Goal: Complete application form: Complete application form

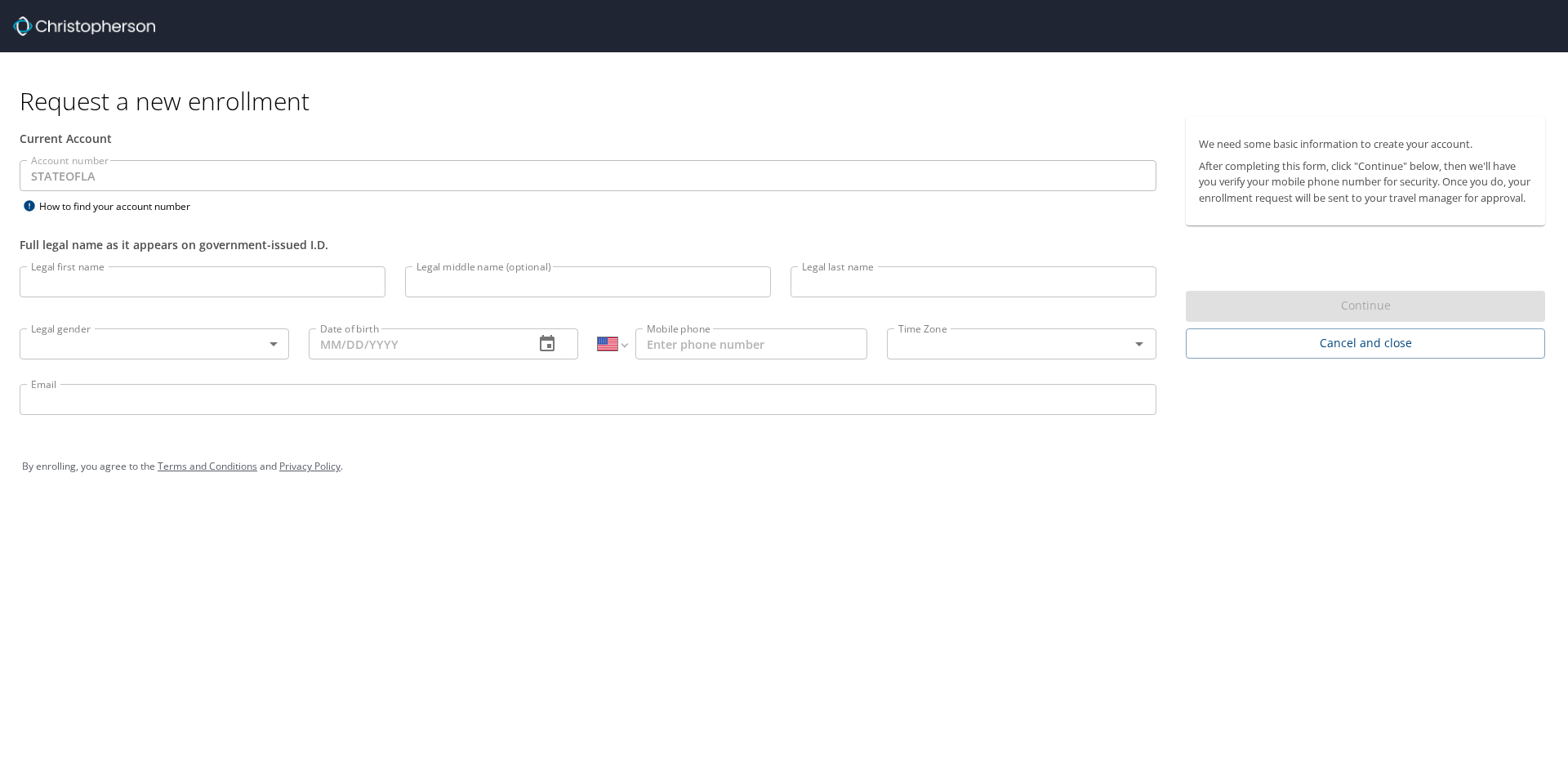
select select "US"
click at [116, 275] on input "Legal first name" at bounding box center [202, 281] width 366 height 31
type input "Milka"
click at [845, 290] on input "Legal last name" at bounding box center [973, 281] width 366 height 31
type input "Perovic"
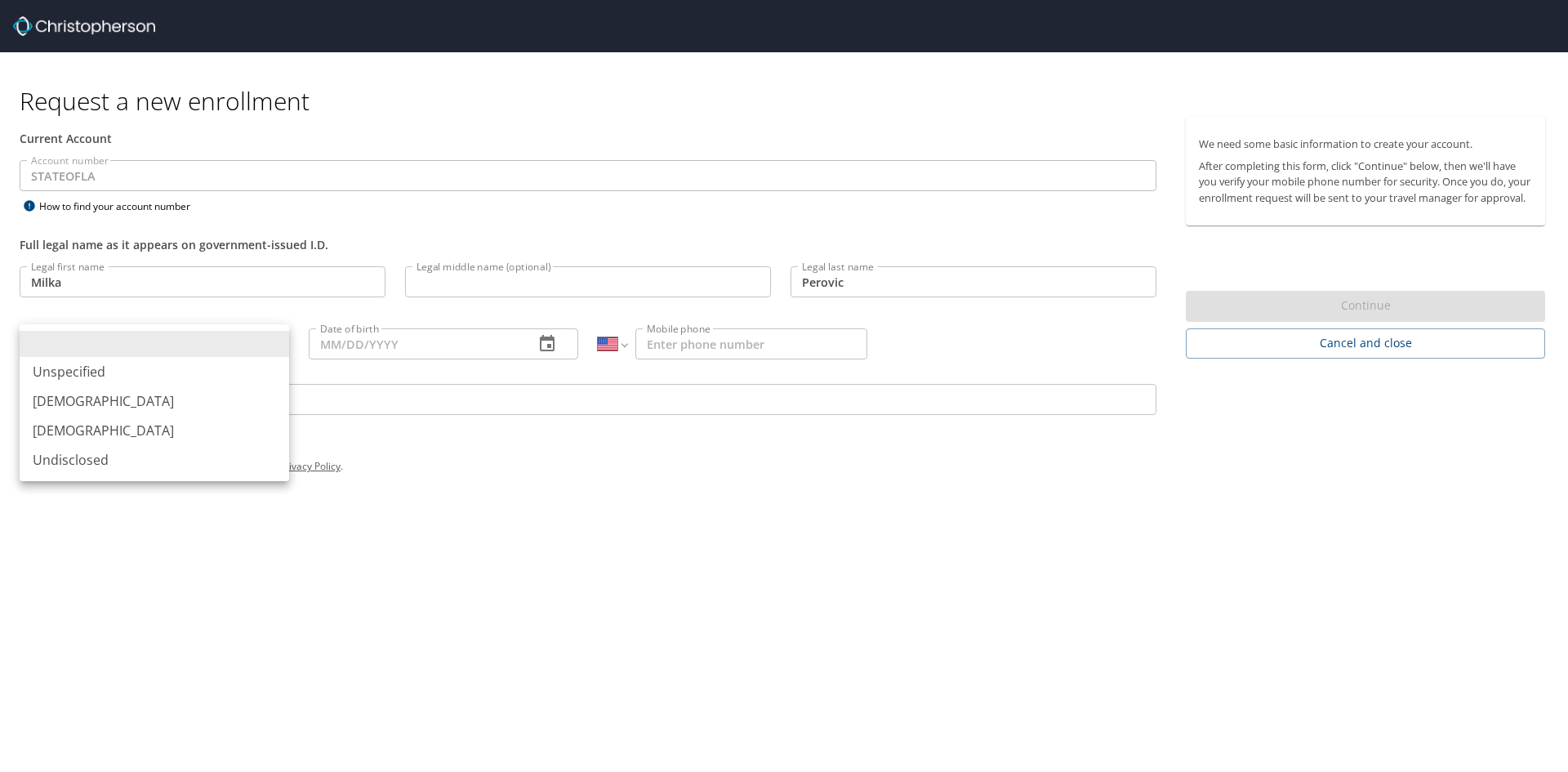
click at [242, 345] on body "Request a new enrollment Current Account Account number STATEOFLA Account numbe…" at bounding box center [784, 386] width 1568 height 772
click at [114, 424] on li "[DEMOGRAPHIC_DATA]" at bounding box center [154, 431] width 269 height 30
type input "[DEMOGRAPHIC_DATA]"
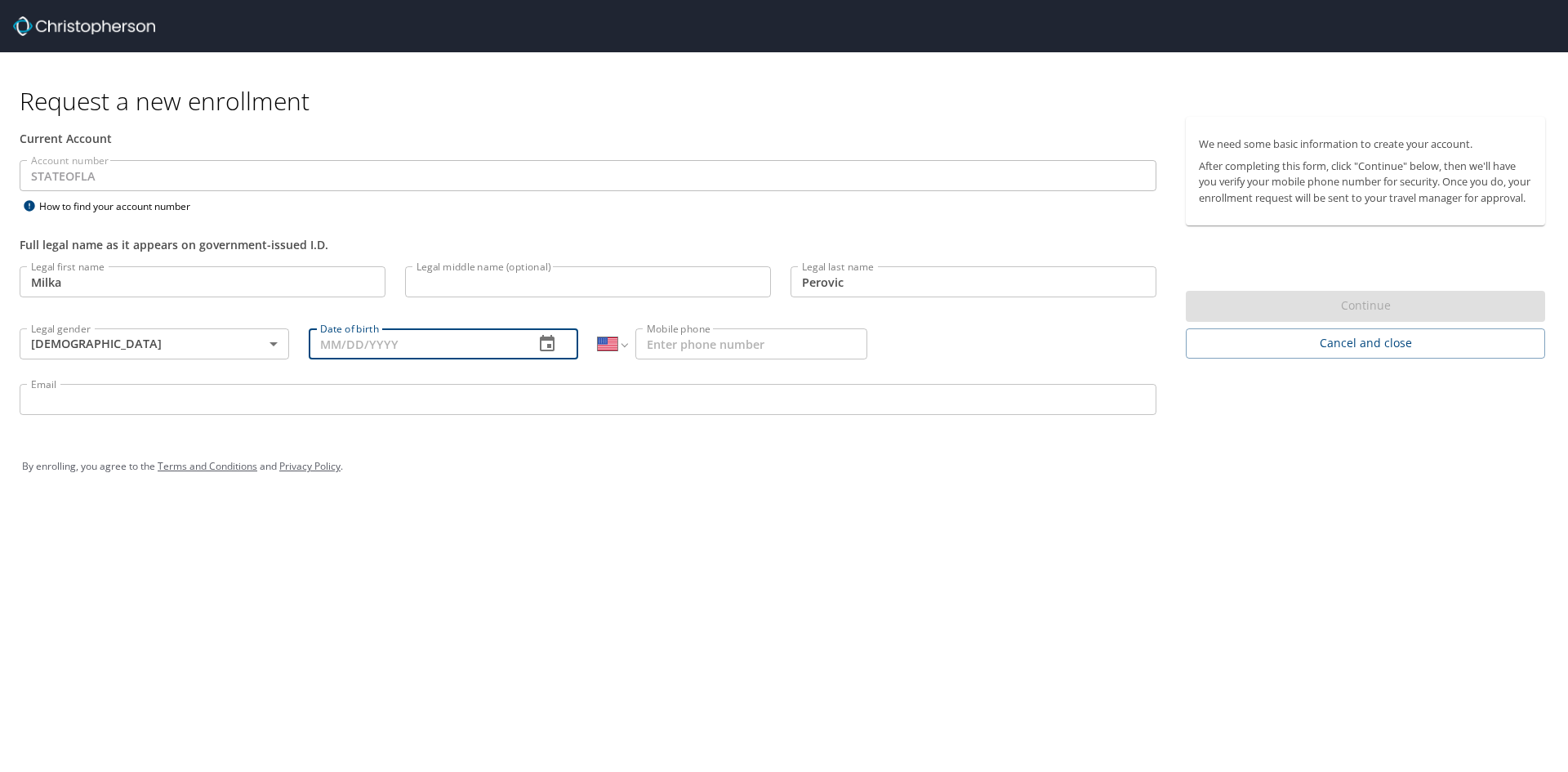
click at [410, 345] on input "Date of birth" at bounding box center [415, 344] width 212 height 31
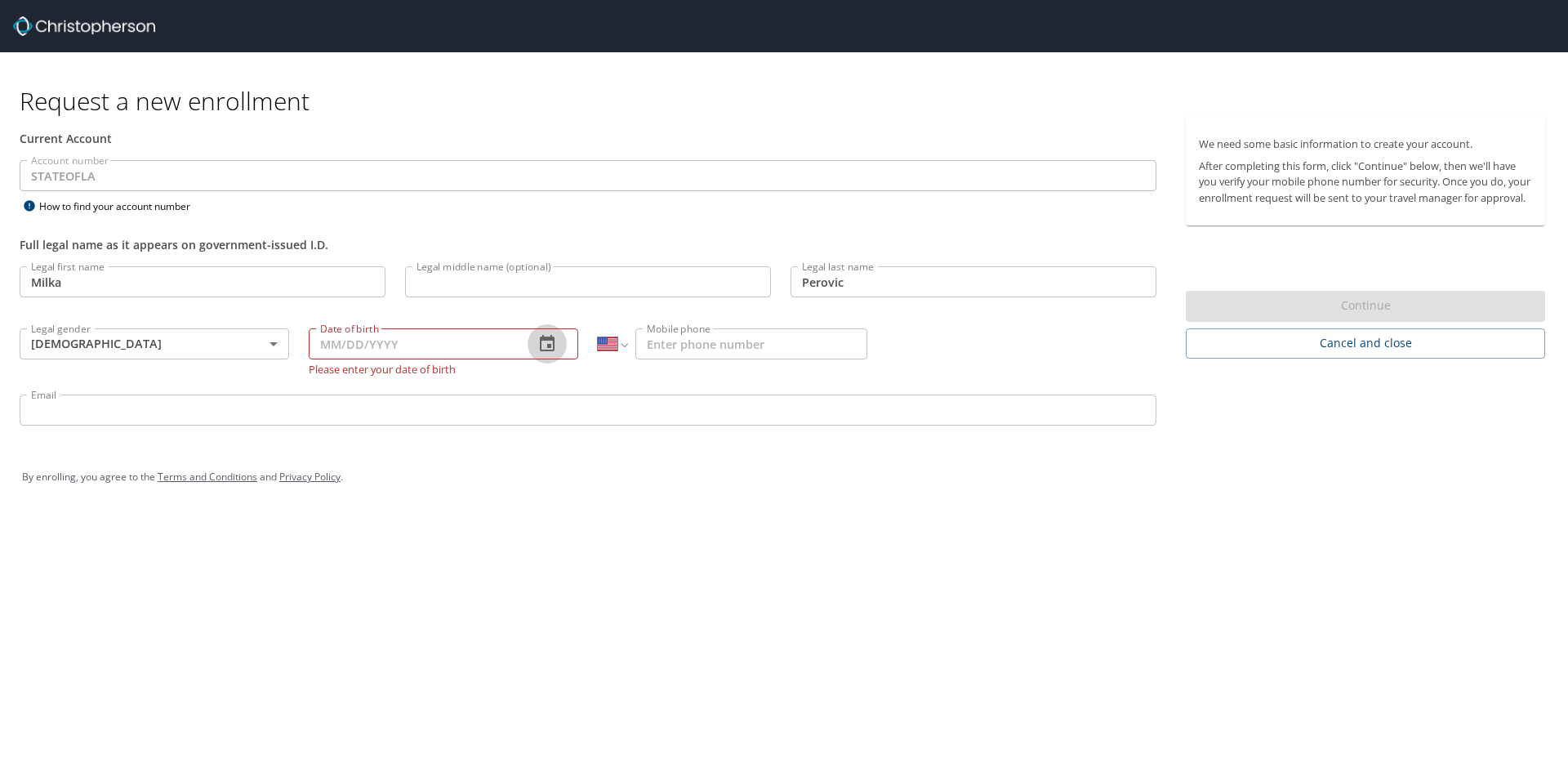
click at [550, 346] on icon "button" at bounding box center [547, 344] width 15 height 17
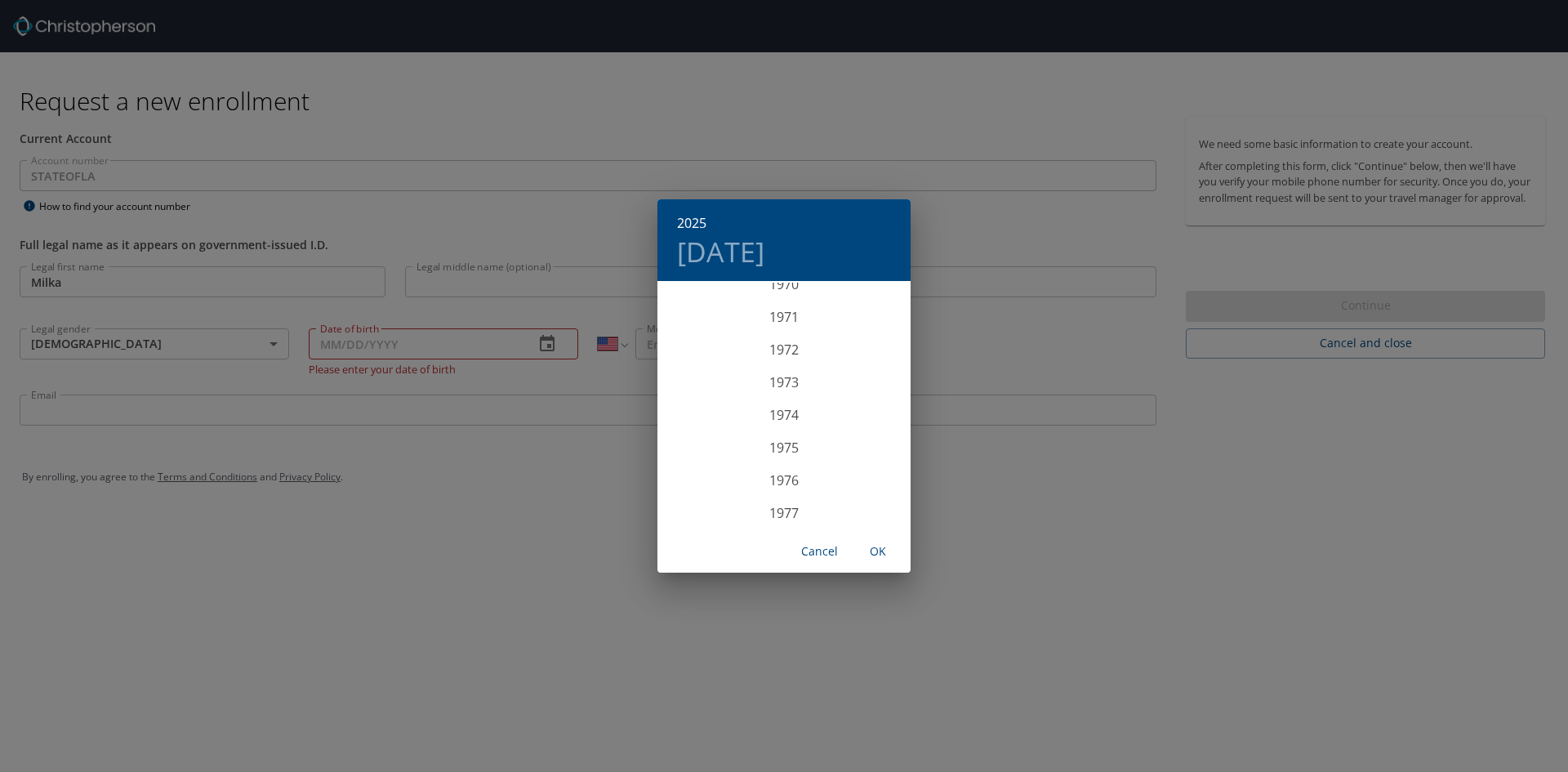
scroll to position [2304, 0]
click at [783, 384] on div "1972" at bounding box center [784, 380] width 253 height 33
click at [696, 309] on div "Jan" at bounding box center [699, 314] width 84 height 61
click at [782, 402] on p "5" at bounding box center [785, 397] width 6 height 10
click at [881, 553] on span "OK" at bounding box center [878, 552] width 39 height 20
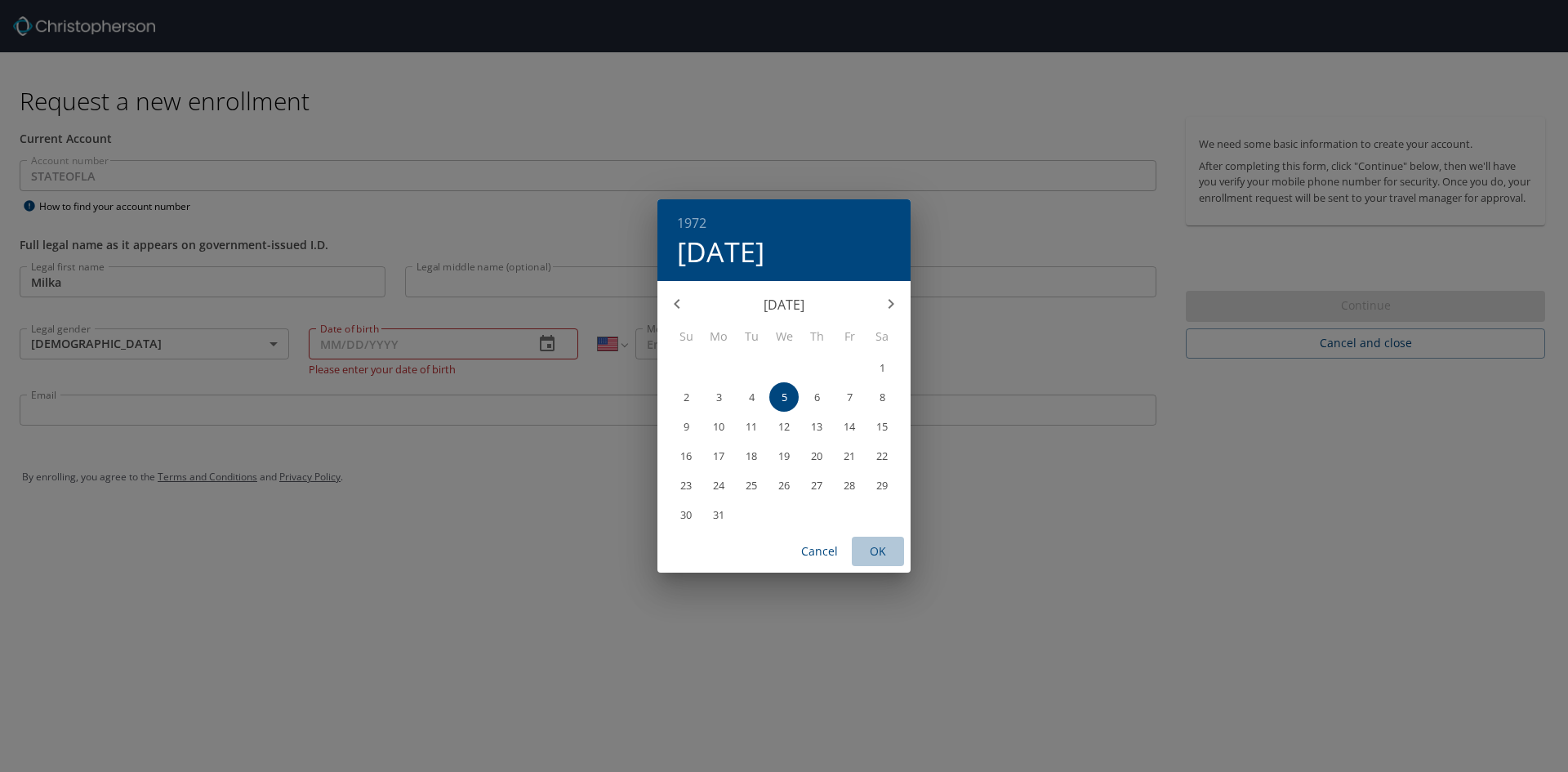
type input "[DATE]"
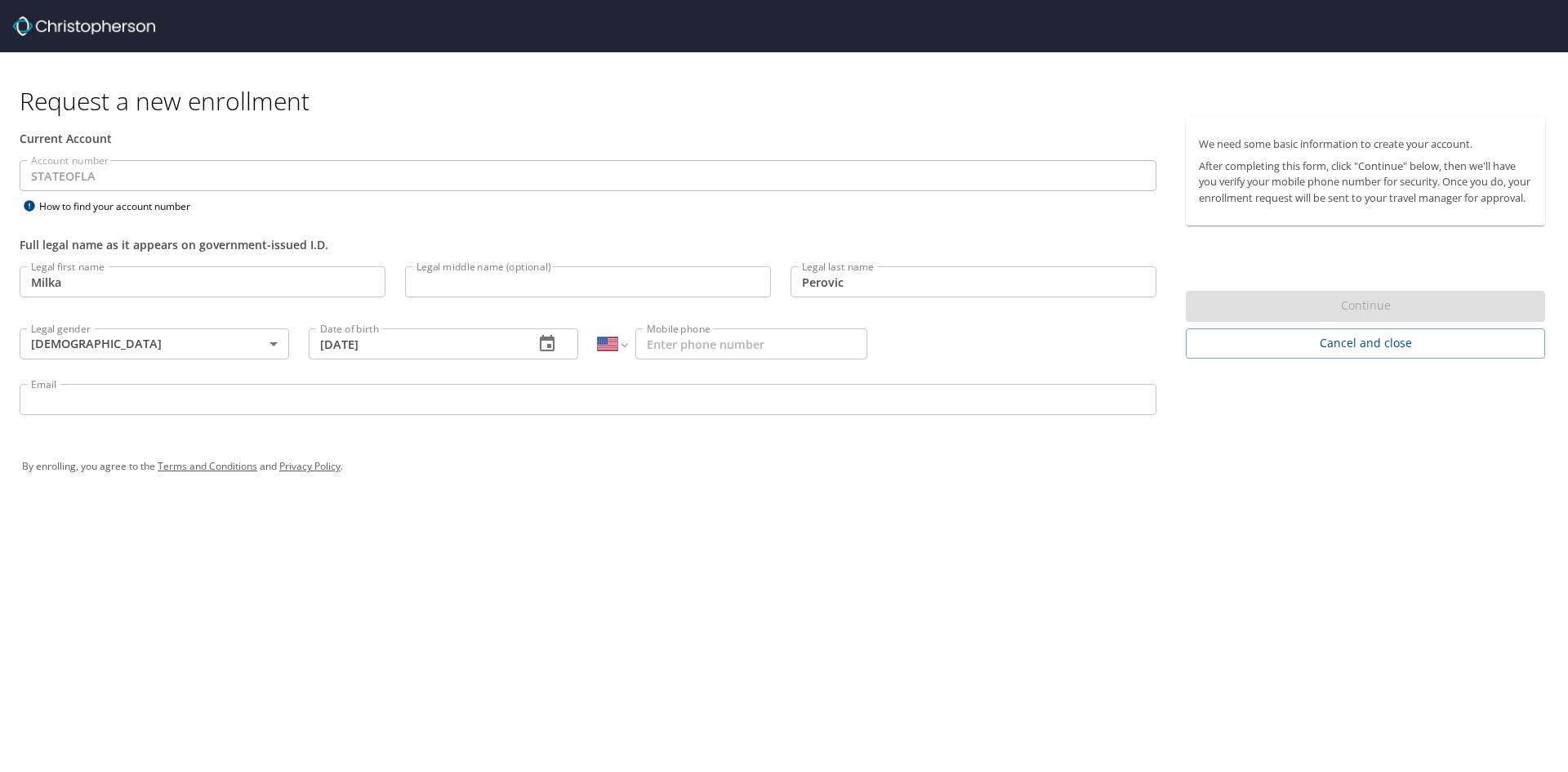
click at [33, 402] on input "Email" at bounding box center [588, 399] width 1137 height 31
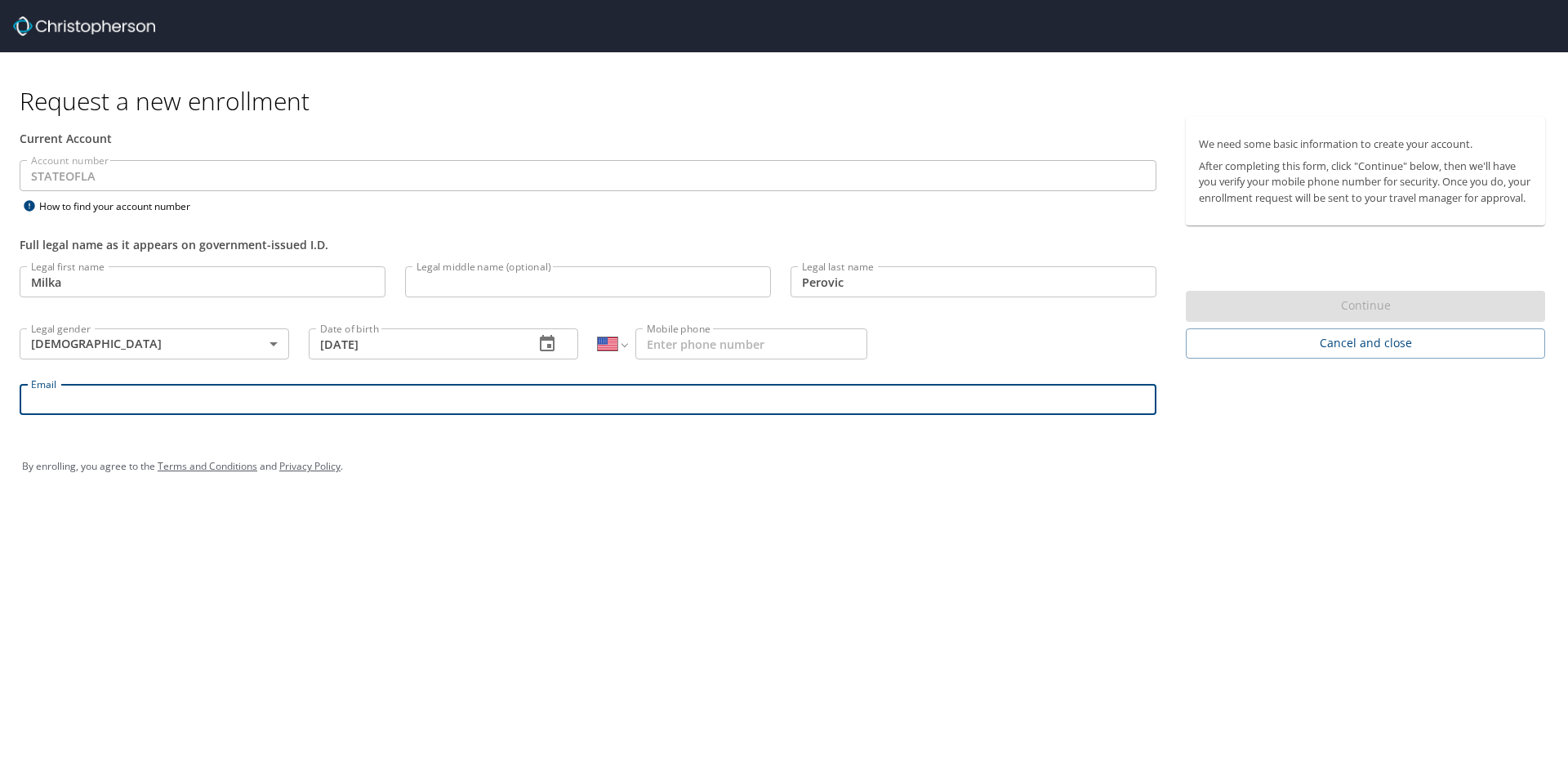
type input "[EMAIL_ADDRESS][DOMAIN_NAME]"
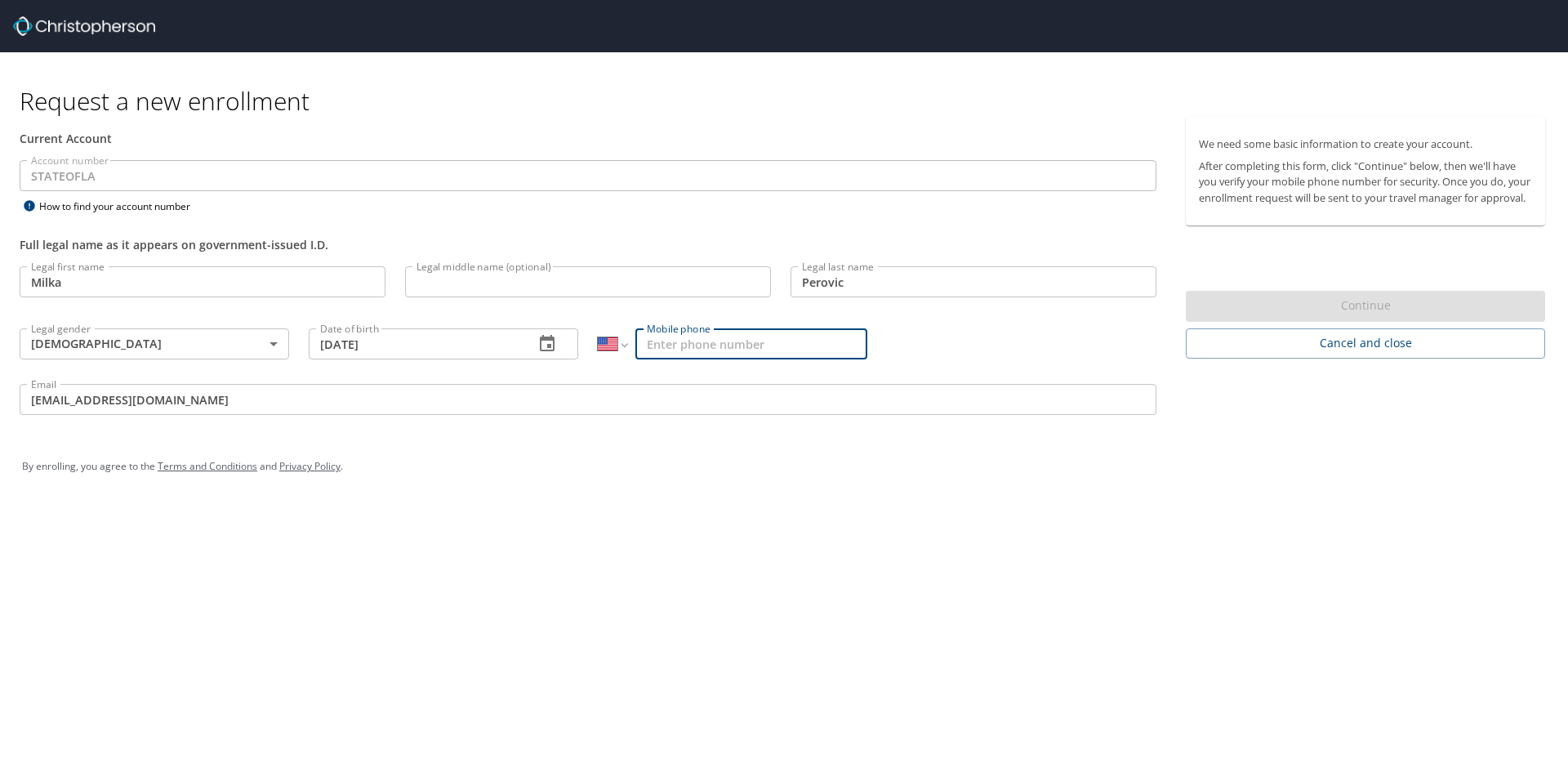
click at [738, 351] on input "Mobile phone" at bounding box center [751, 344] width 232 height 31
type input "[PHONE_NUMBER]"
click at [485, 517] on div "Request a new enrollment Current Account Account number STATEOFLA Account numbe…" at bounding box center [784, 386] width 1568 height 772
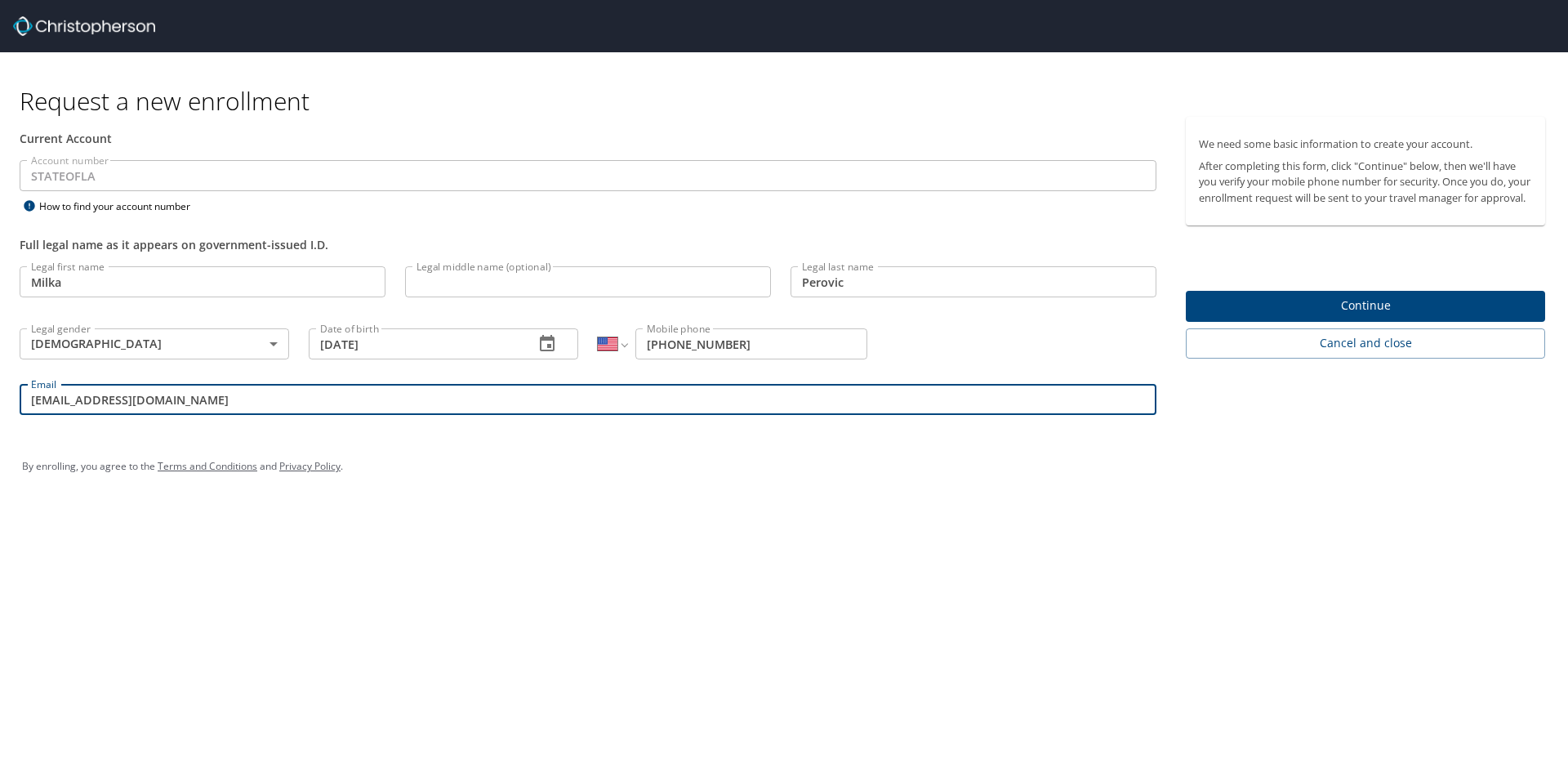
click at [199, 400] on input "[EMAIL_ADDRESS][DOMAIN_NAME]" at bounding box center [588, 399] width 1137 height 31
type input "[EMAIL_ADDRESS][DOMAIN_NAME]"
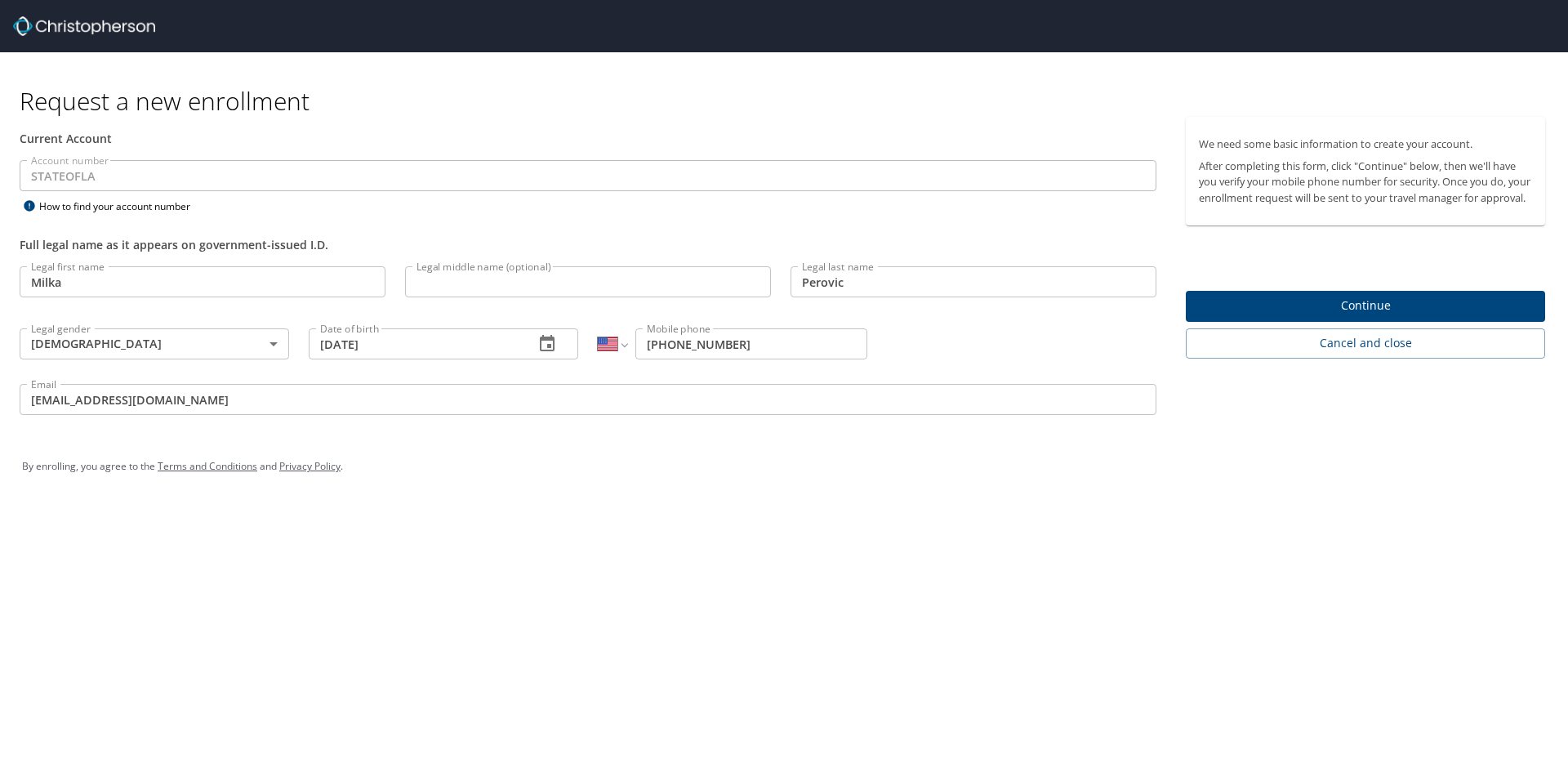
click at [208, 442] on div "By enrolling, you agree to the Terms and Conditions and Privacy Policy ." at bounding box center [784, 466] width 1548 height 74
click at [1431, 317] on span "Continue" at bounding box center [1366, 306] width 333 height 20
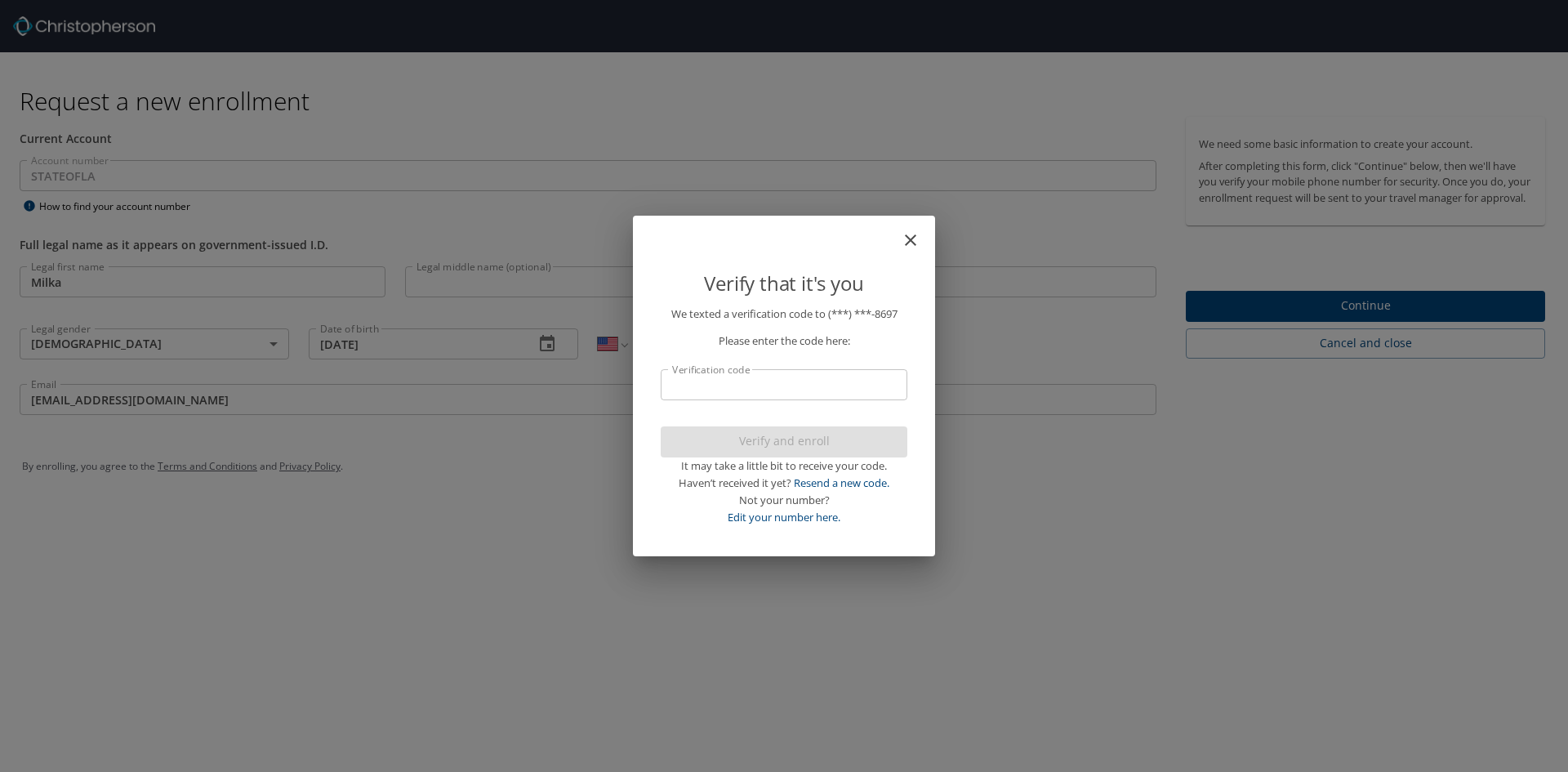
click at [738, 394] on input "Verification code" at bounding box center [784, 385] width 247 height 31
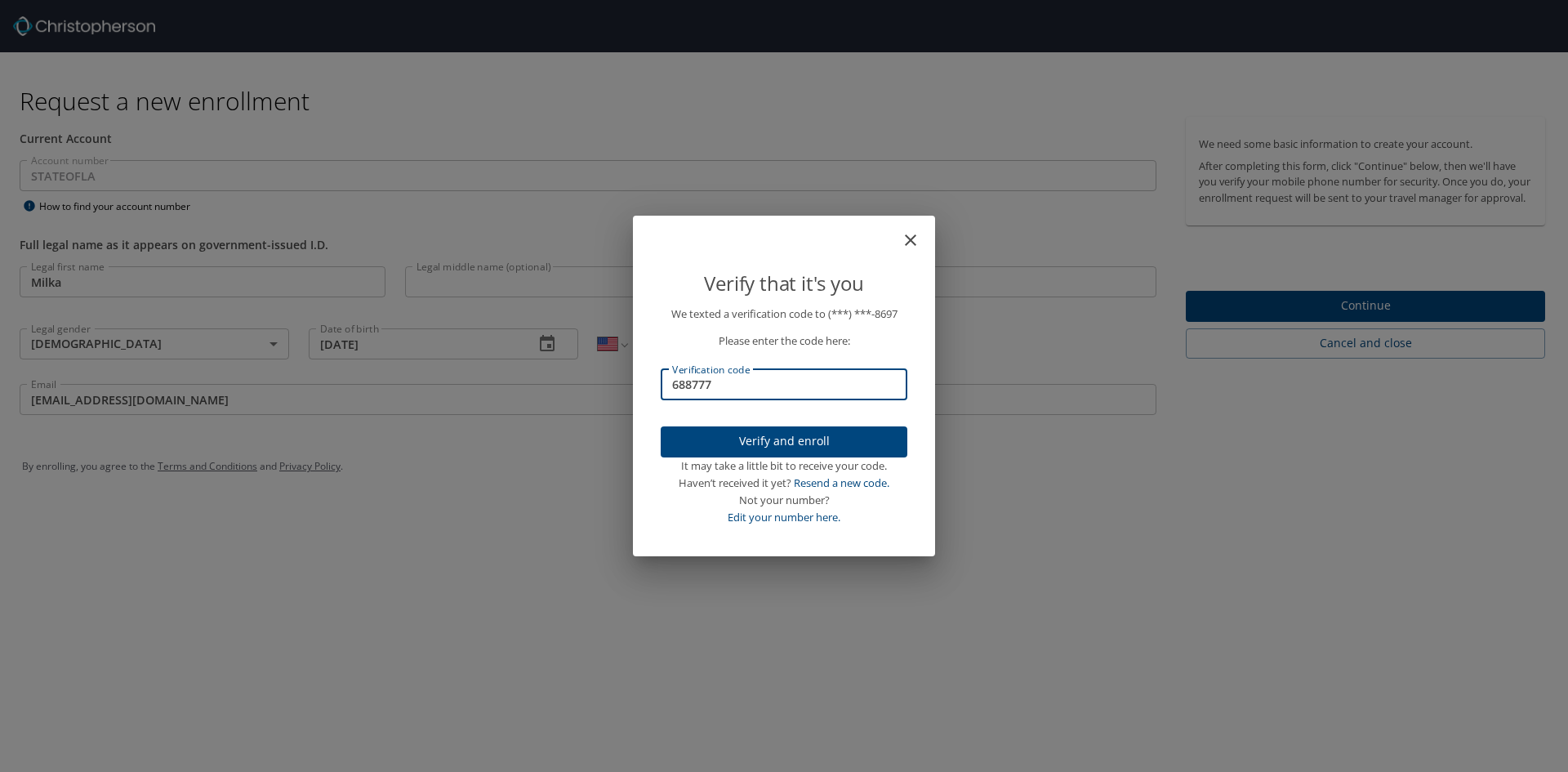
type input "688777"
click at [756, 447] on span "Verify and enroll" at bounding box center [784, 441] width 221 height 20
click at [1494, 319] on div "Verify that it's you We texted a verification code to (***) ***- 8697 Please en…" at bounding box center [784, 386] width 1568 height 772
click at [1087, 546] on div "Verify that it's you We texted a verification code to (***) ***- 8697 Please en…" at bounding box center [784, 386] width 1568 height 772
click at [71, 207] on div "Verify that it's you We texted a verification code to (***) ***- 8697 Please en…" at bounding box center [784, 386] width 1568 height 772
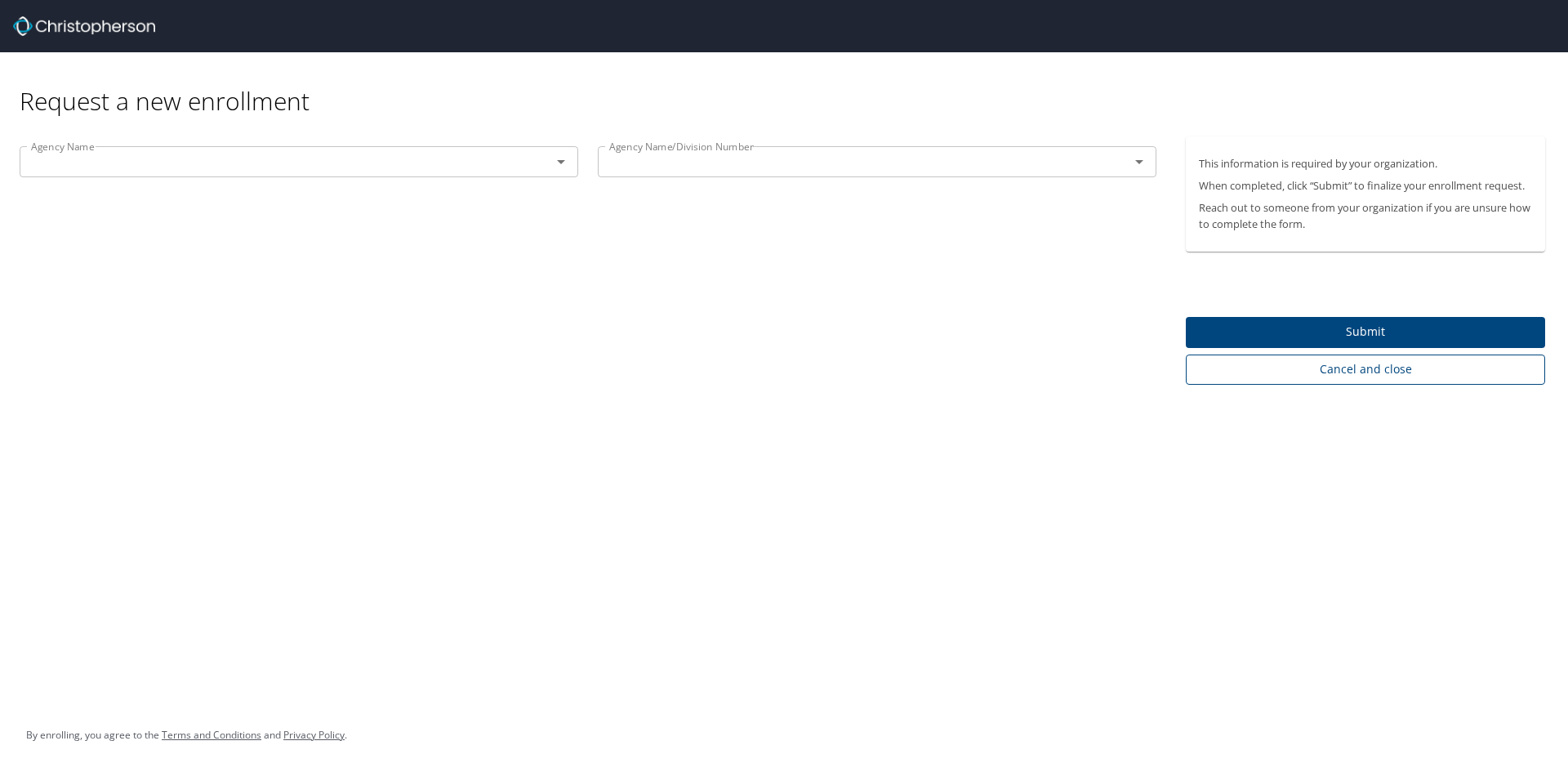
click at [1381, 372] on span "Cancel and close" at bounding box center [1366, 370] width 333 height 20
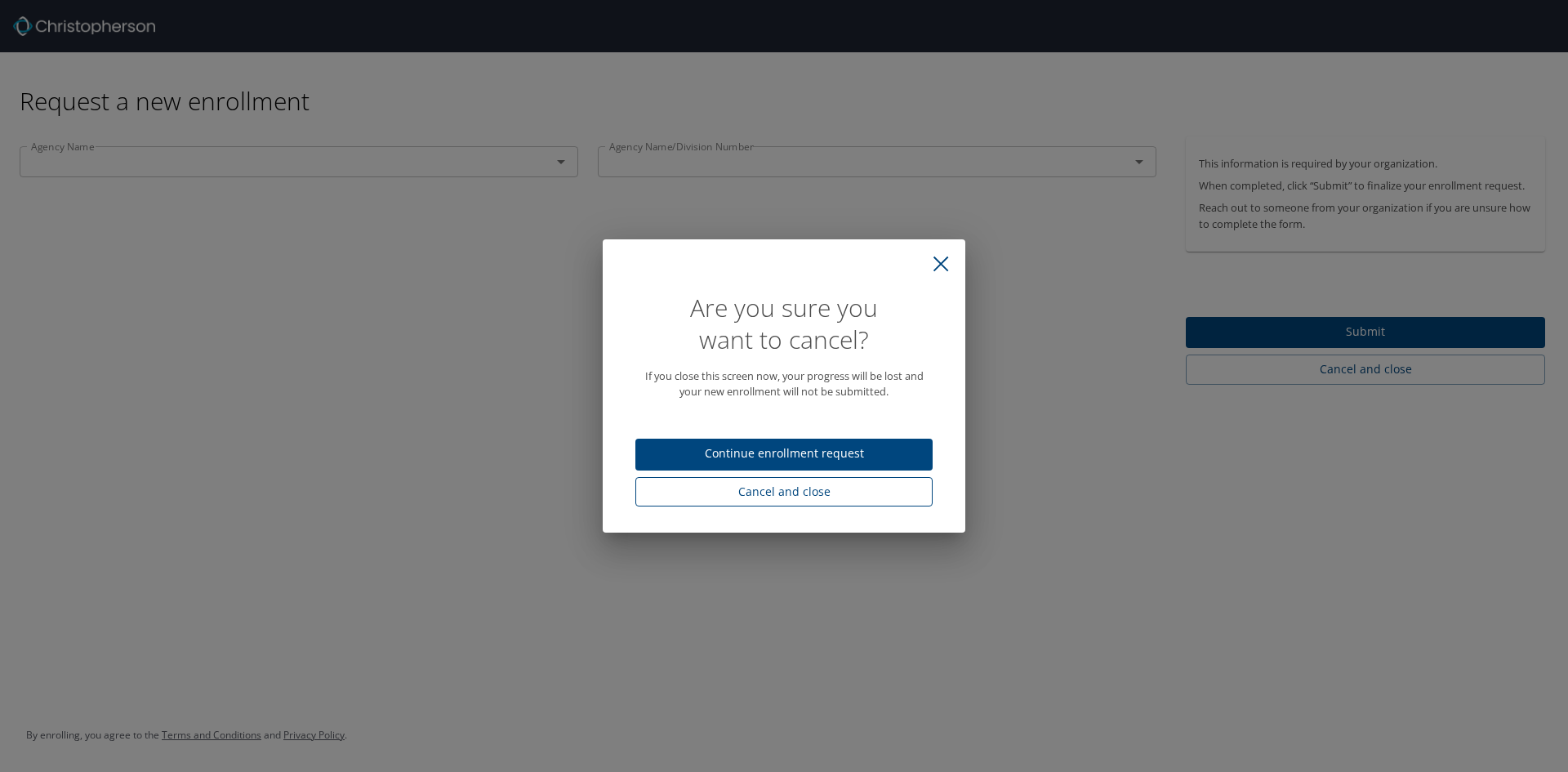
click at [808, 497] on span "Cancel and close" at bounding box center [784, 493] width 271 height 20
select select "US"
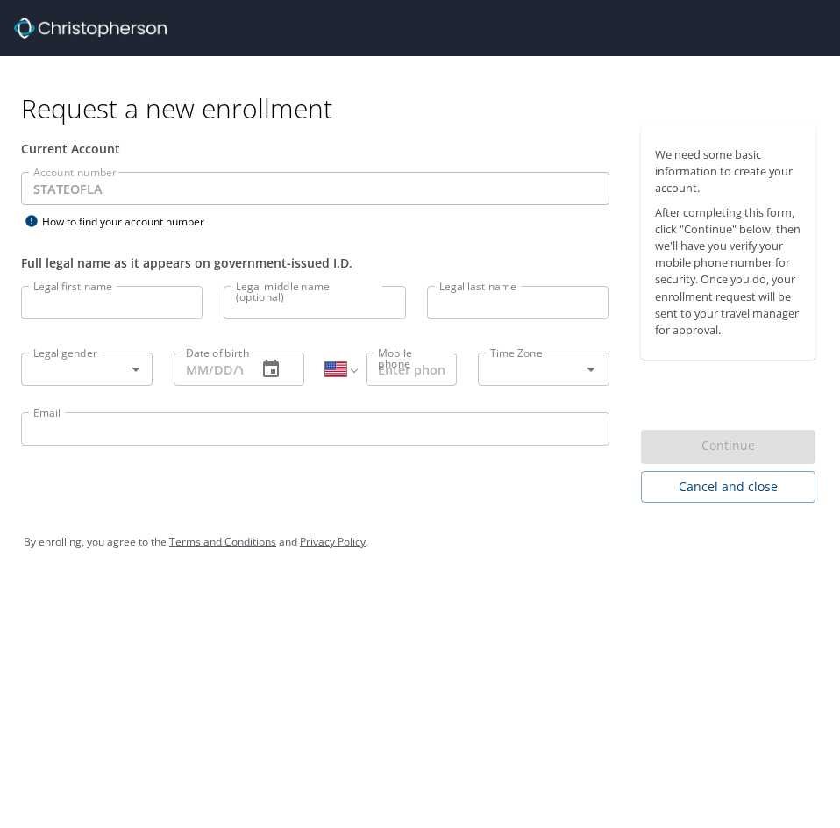
select select "US"
click at [62, 299] on input "Legal first name" at bounding box center [112, 302] width 182 height 33
type input "Milka"
click at [519, 304] on input "Legal last name" at bounding box center [518, 302] width 182 height 33
type input "Perovic"
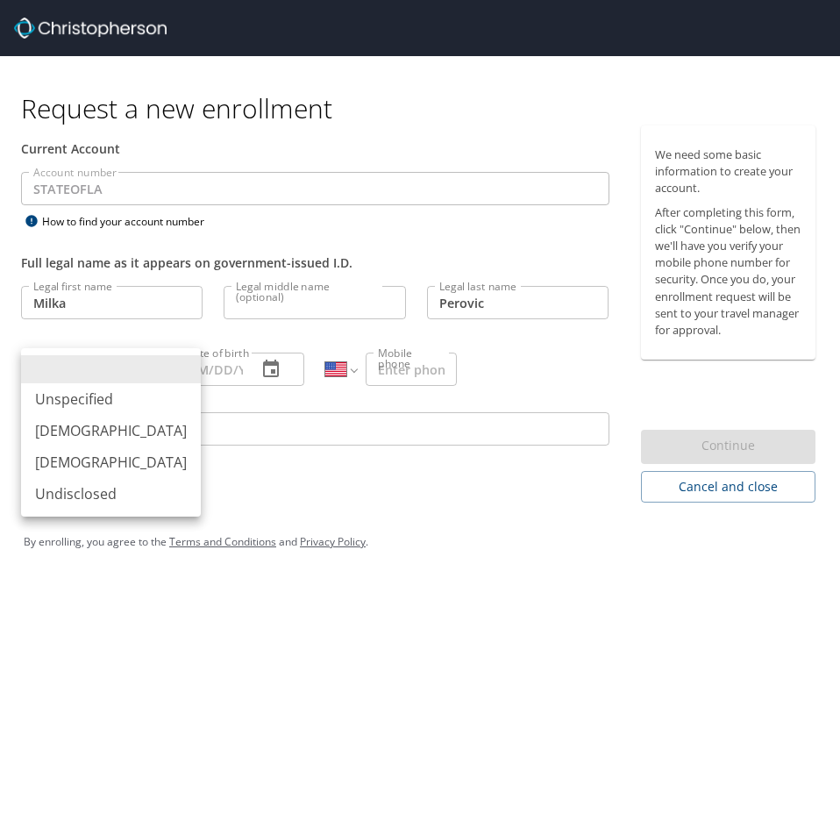
click at [136, 360] on body "Request a new enrollment Current Account Account number STATEOFLA Account numbe…" at bounding box center [420, 414] width 840 height 828
click at [100, 457] on li "[DEMOGRAPHIC_DATA]" at bounding box center [111, 463] width 180 height 32
type input "[DEMOGRAPHIC_DATA]"
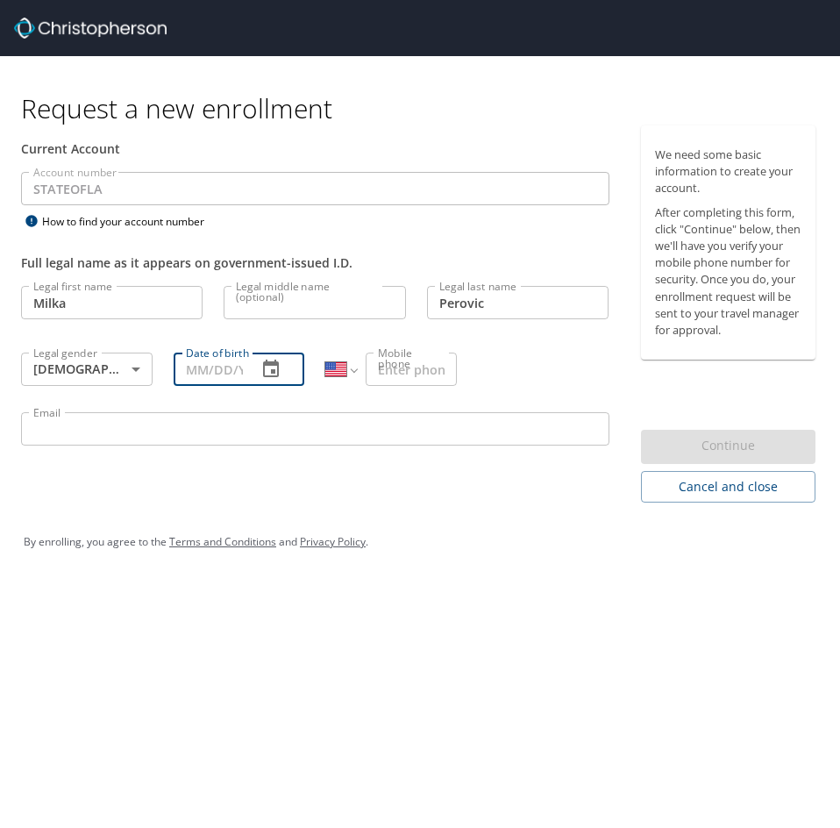
click at [237, 374] on input "Date of birth" at bounding box center [209, 369] width 70 height 33
click at [276, 374] on icon "button" at bounding box center [271, 369] width 21 height 21
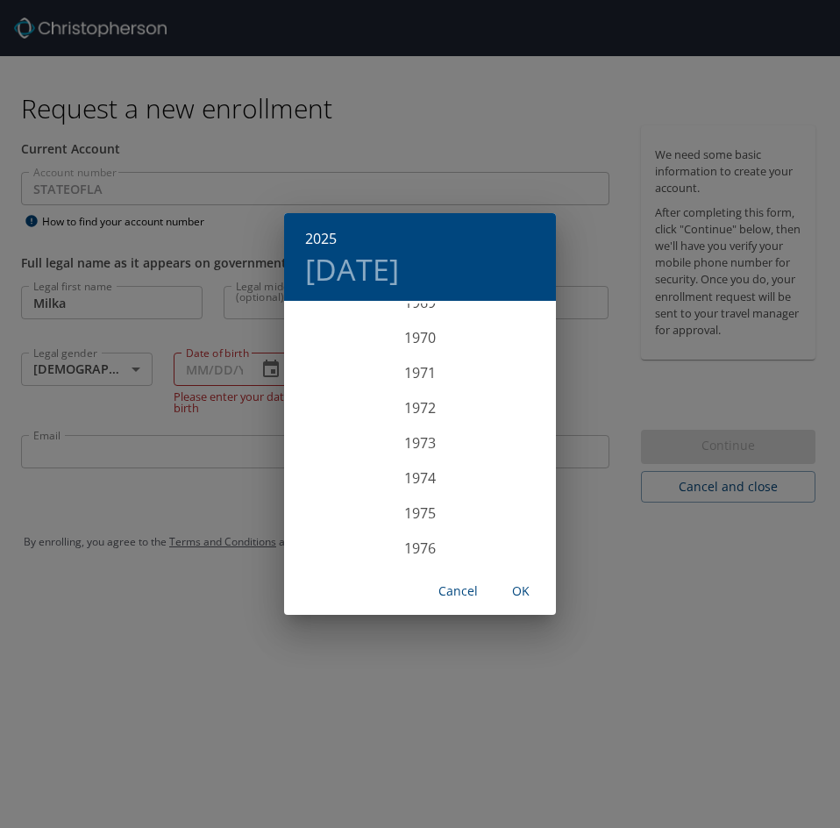
scroll to position [2474, 0]
click at [419, 406] on div "1972" at bounding box center [420, 408] width 272 height 35
click at [322, 336] on div "Jan" at bounding box center [329, 337] width 90 height 66
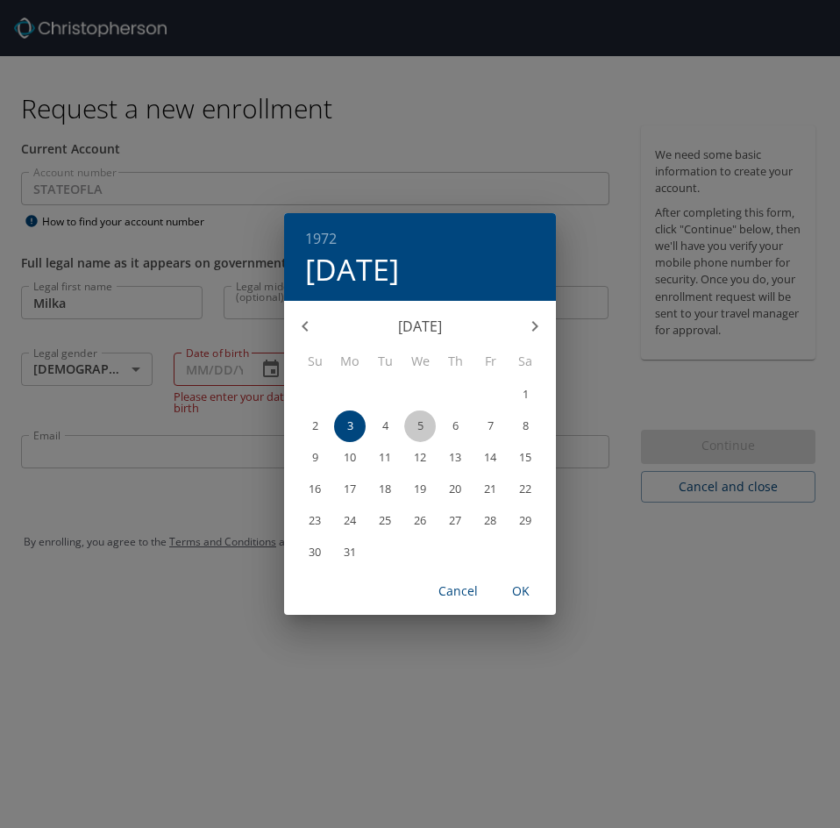
click at [421, 426] on p "5" at bounding box center [421, 425] width 6 height 11
click at [513, 589] on span "OK" at bounding box center [521, 592] width 42 height 22
type input "[DATE]"
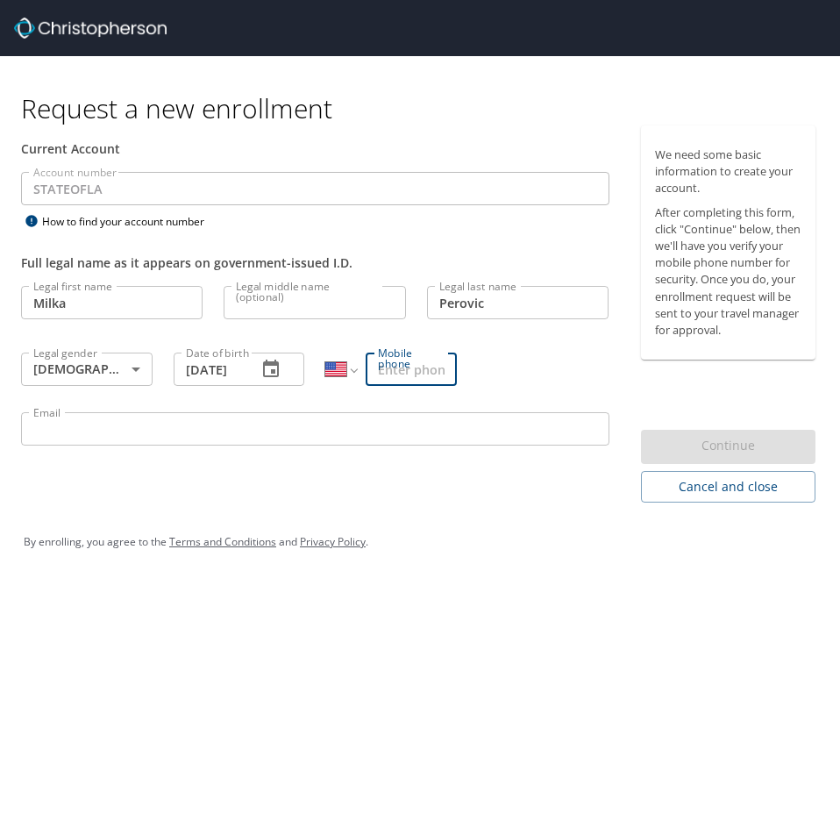
click at [424, 379] on input "Mobile phone" at bounding box center [411, 369] width 91 height 33
type input "[PHONE_NUMBER]"
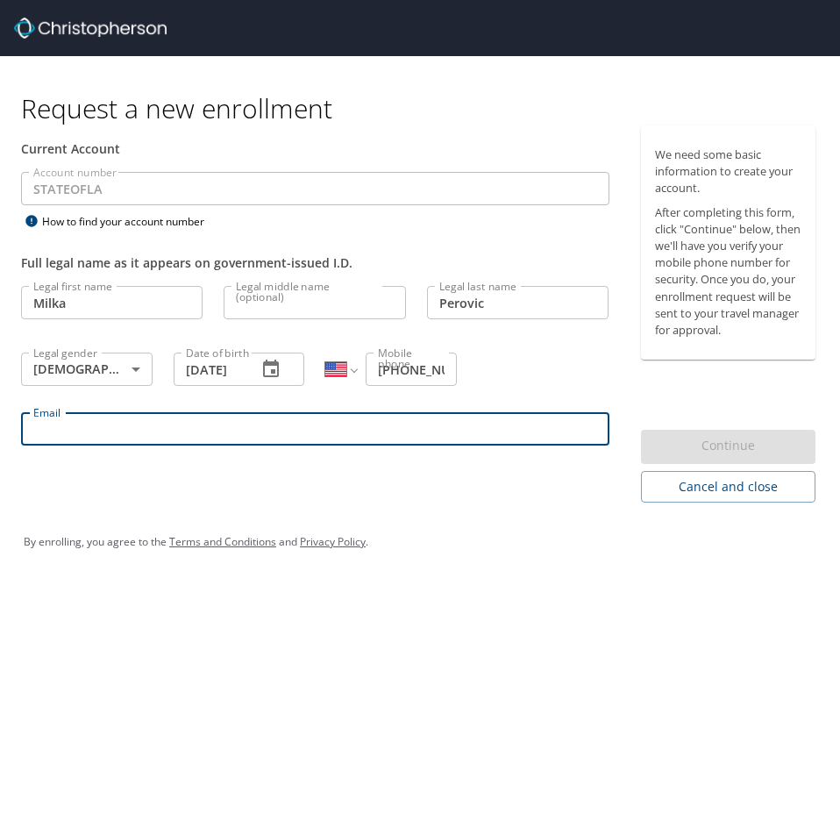
click at [168, 431] on input "Email" at bounding box center [315, 428] width 589 height 33
type input "[EMAIL_ADDRESS][DOMAIN_NAME]"
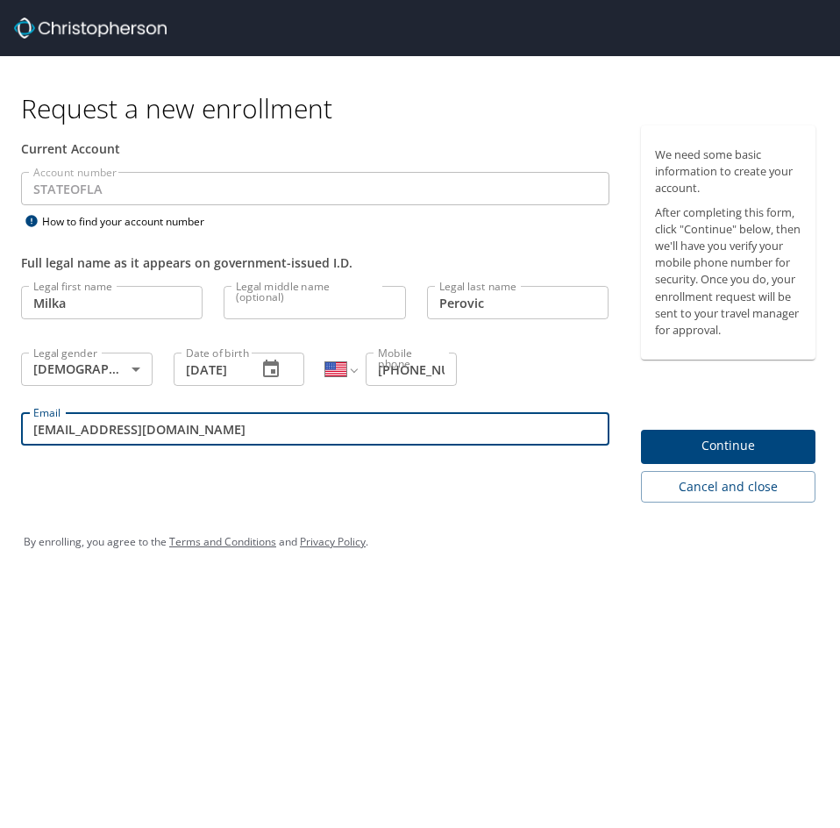
click at [730, 603] on div "Request a new enrollment Current Account Account number STATEOFLA Account numbe…" at bounding box center [420, 414] width 840 height 828
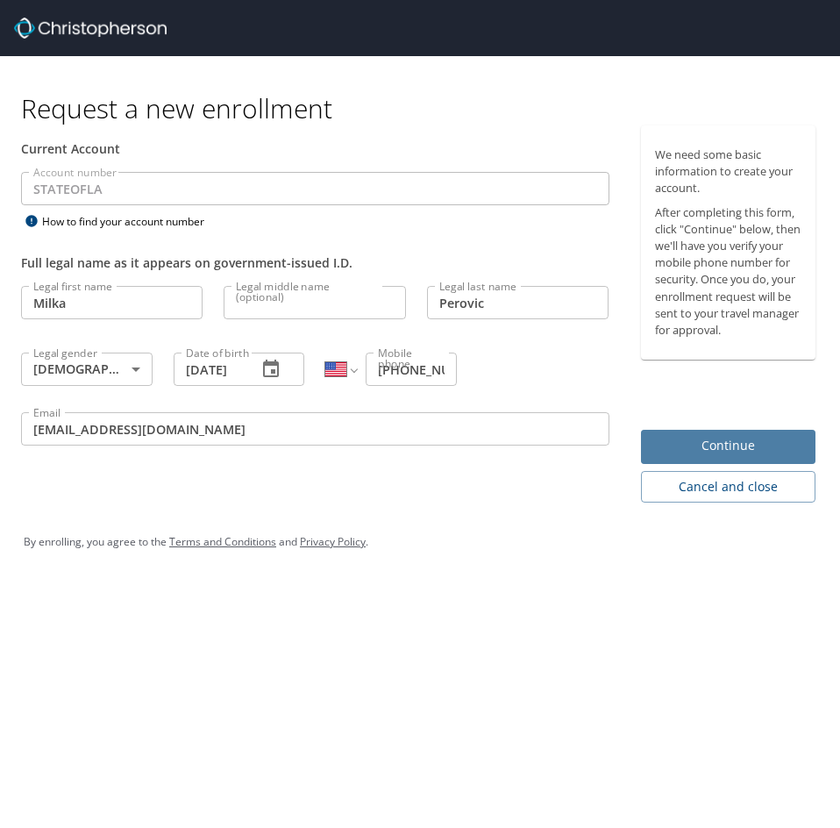
click at [759, 456] on span "Continue" at bounding box center [728, 446] width 147 height 22
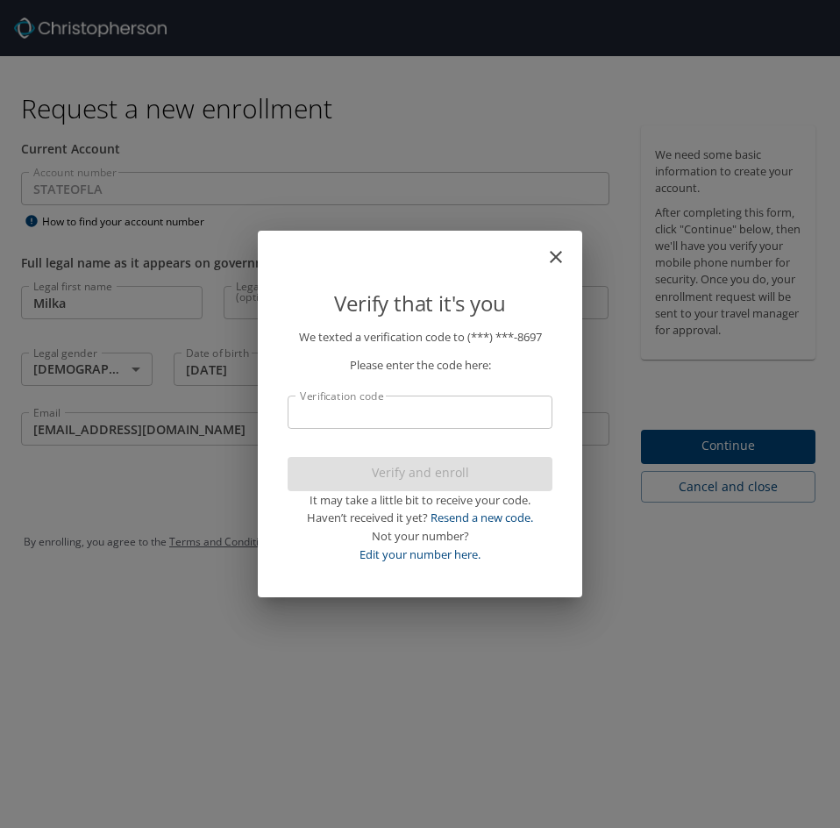
click at [504, 412] on input "Verification code" at bounding box center [420, 412] width 265 height 33
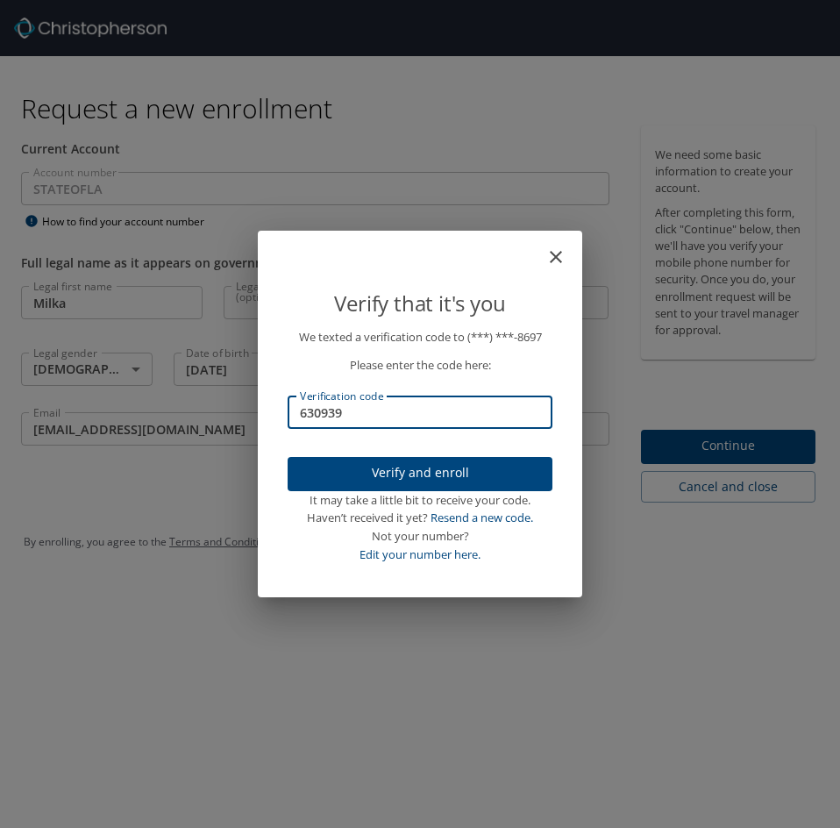
type input "630939"
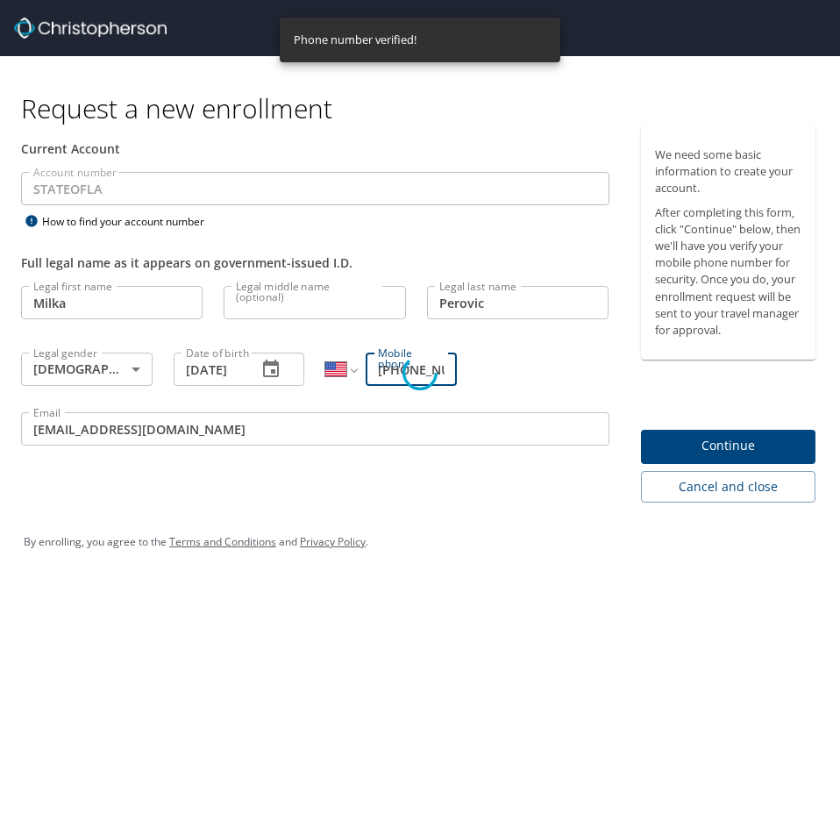
click at [56, 189] on div "Verify that it's you We texted a verification code to (***) ***- 8697 Please en…" at bounding box center [420, 414] width 840 height 828
click at [116, 193] on div "Verify that it's you We texted a verification code to (***) ***- 8697 Please en…" at bounding box center [420, 414] width 840 height 828
click at [454, 494] on div "It may take a little bit to receive your code." at bounding box center [420, 500] width 265 height 18
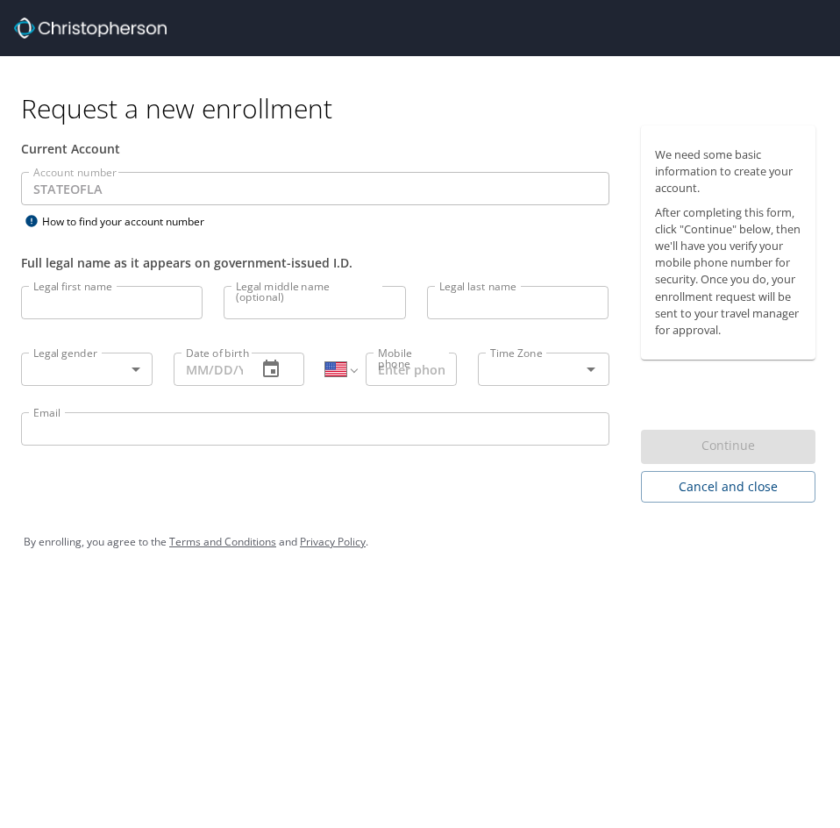
select select "US"
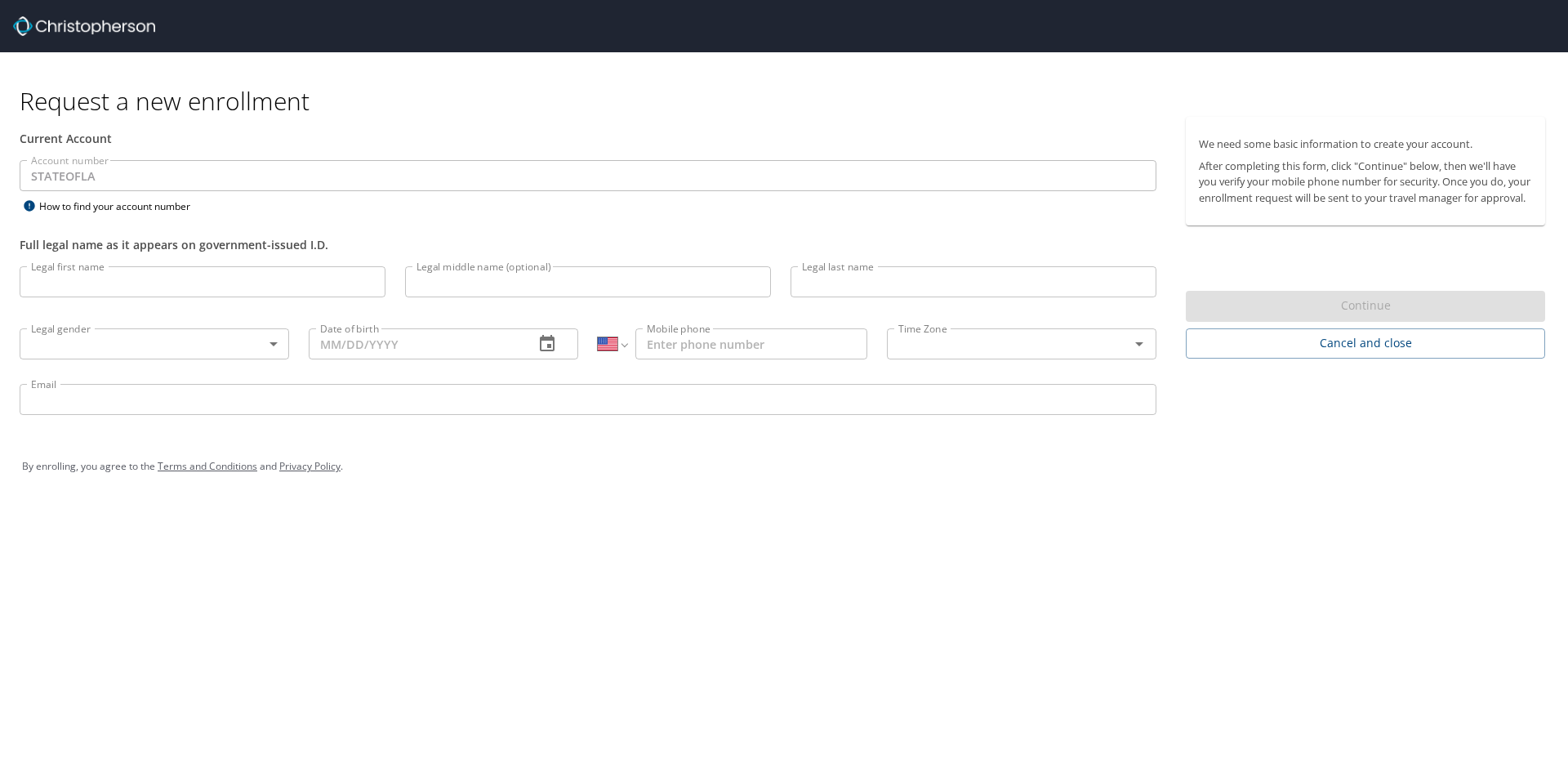
select select "US"
click at [49, 278] on input "Legal first name" at bounding box center [202, 281] width 366 height 31
type input "Milka"
click at [883, 296] on input "Legal last name" at bounding box center [973, 281] width 366 height 31
type input "Perovic"
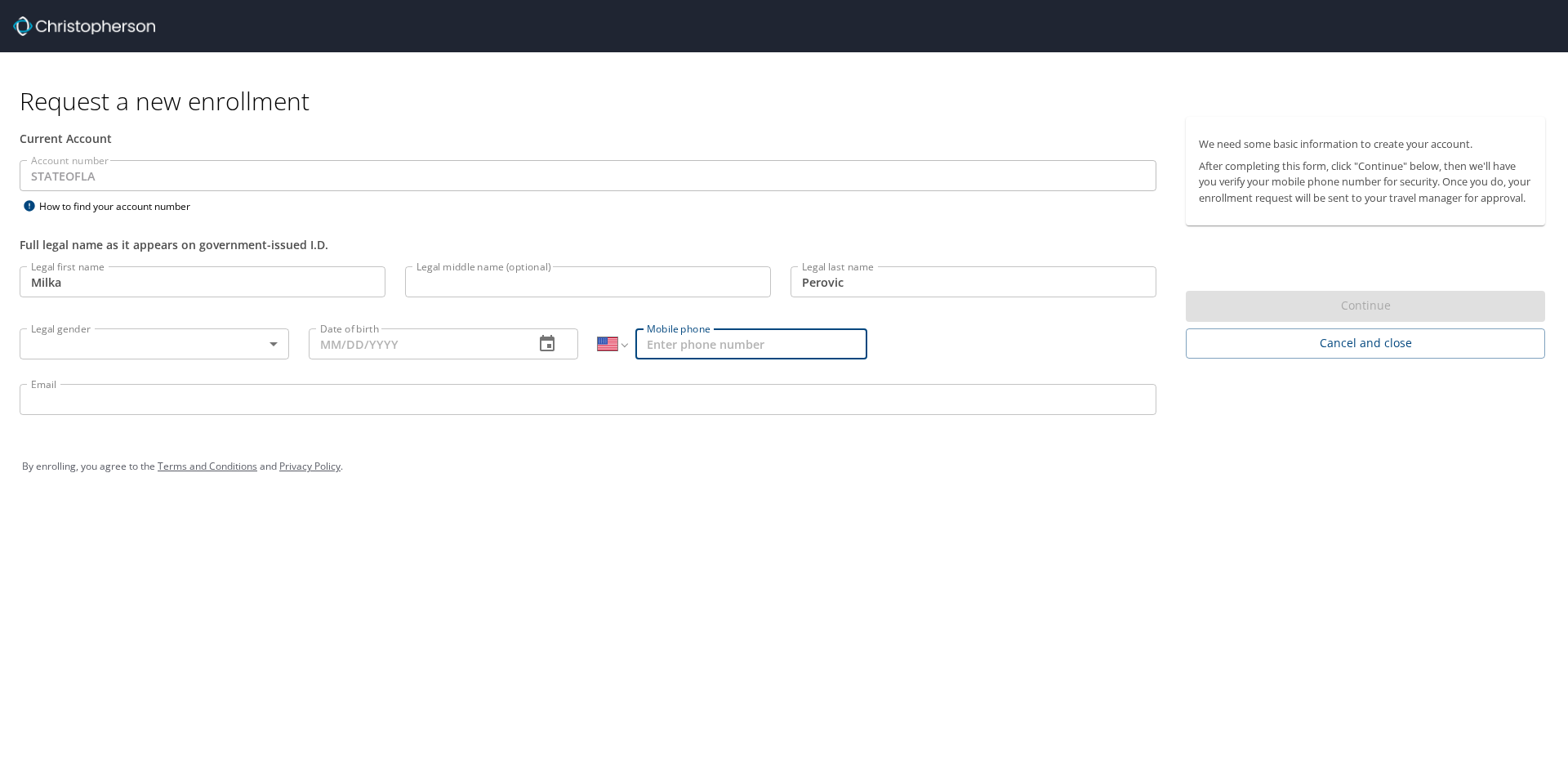
click at [806, 346] on input "Mobile phone" at bounding box center [751, 344] width 232 height 31
type input "[PHONE_NUMBER]"
click at [635, 585] on div "Request a new enrollment Current Account Account number STATEOFLA Account numbe…" at bounding box center [784, 386] width 1568 height 772
click at [461, 352] on input "Date of birth" at bounding box center [415, 344] width 212 height 31
click at [540, 348] on icon "button" at bounding box center [547, 344] width 20 height 20
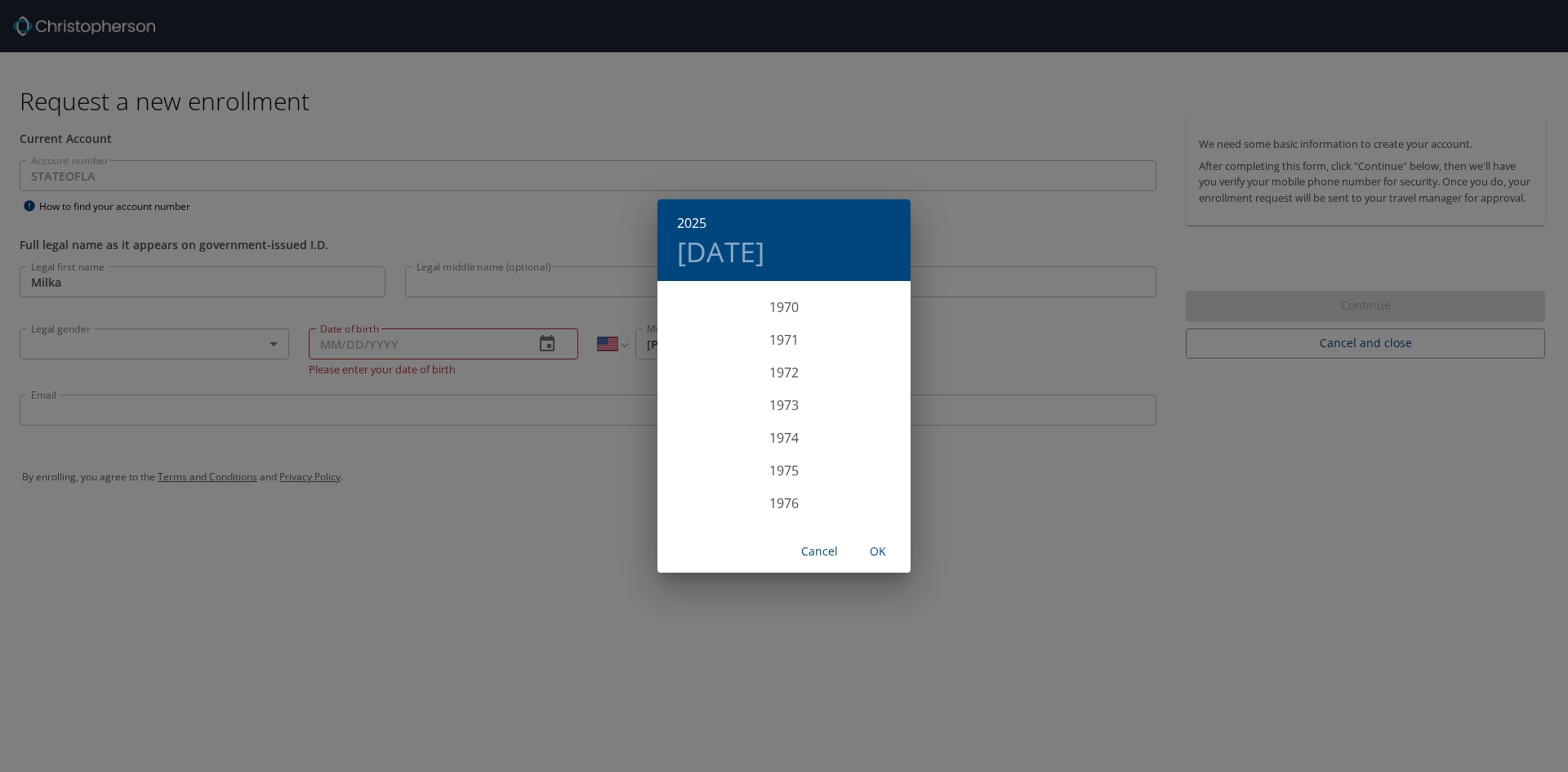
scroll to position [2304, 0]
click at [778, 379] on div "1972" at bounding box center [784, 380] width 253 height 33
click at [702, 310] on div "Jan" at bounding box center [699, 314] width 84 height 61
click at [777, 398] on span "5" at bounding box center [784, 397] width 30 height 10
click at [875, 553] on span "OK" at bounding box center [878, 552] width 39 height 20
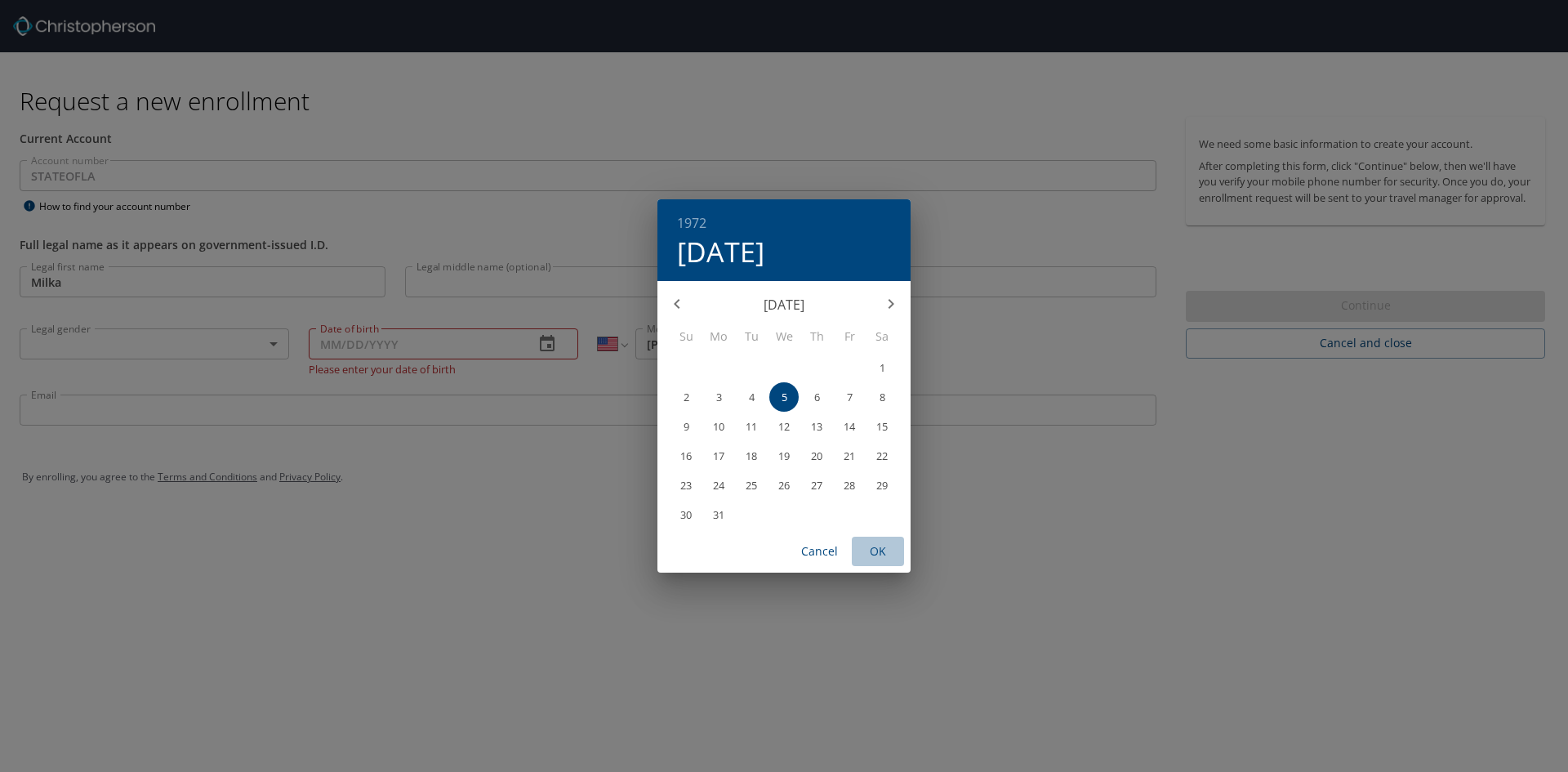
type input "[DATE]"
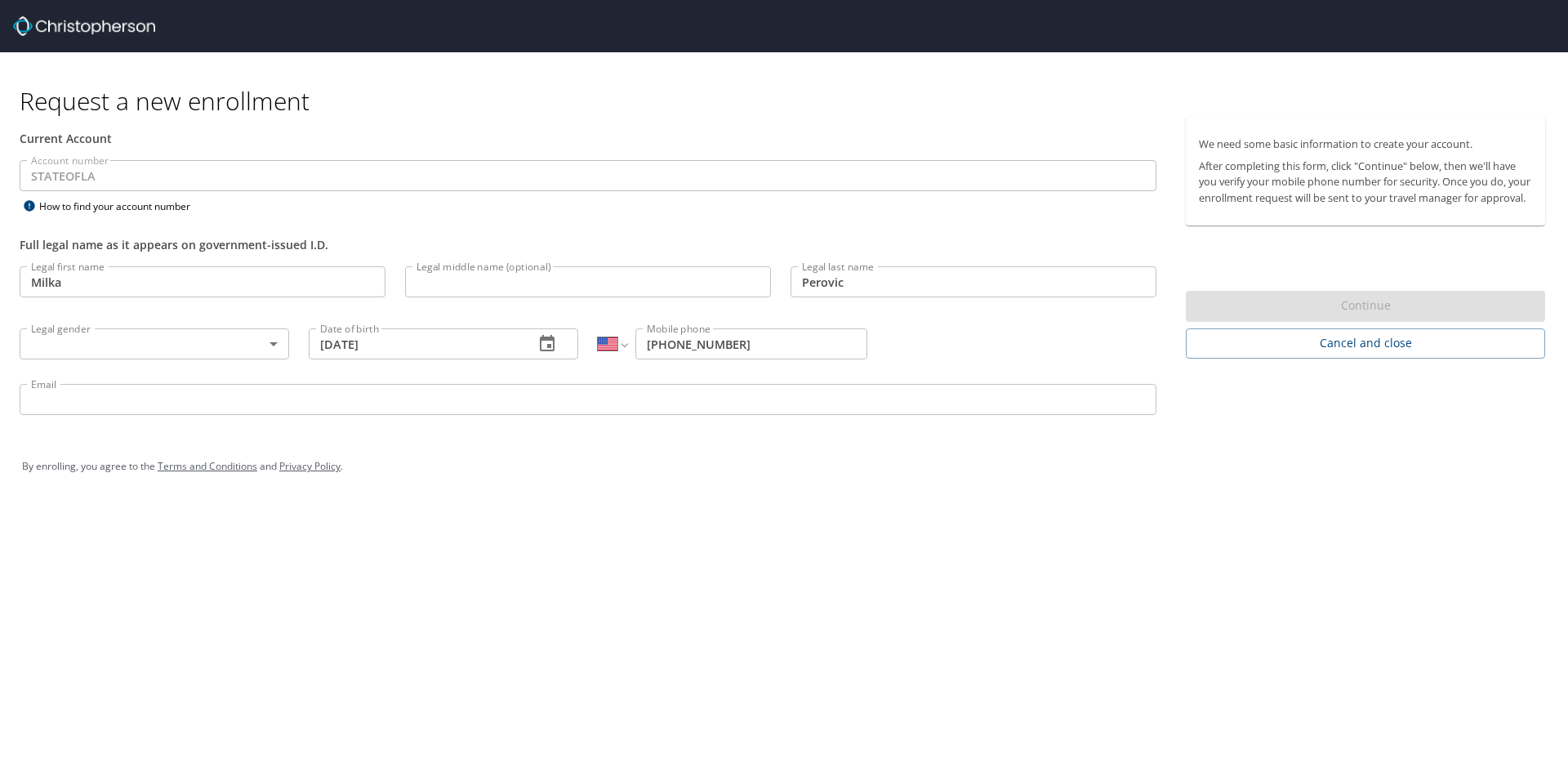
click at [272, 351] on body "Request a new enrollment Current Account Account number STATEOFLA Account numbe…" at bounding box center [784, 386] width 1568 height 772
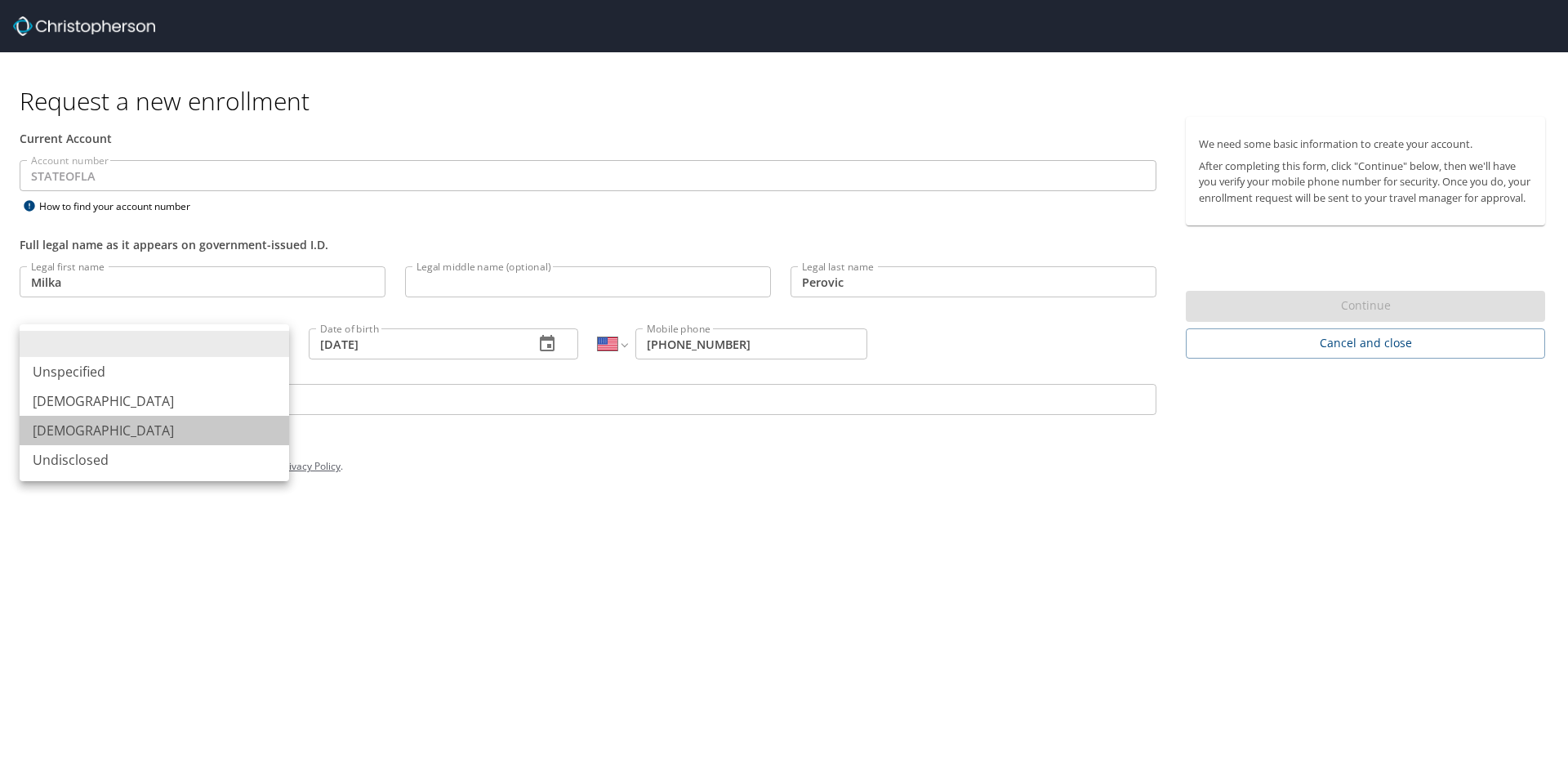
click at [178, 424] on li "[DEMOGRAPHIC_DATA]" at bounding box center [154, 431] width 269 height 30
type input "[DEMOGRAPHIC_DATA]"
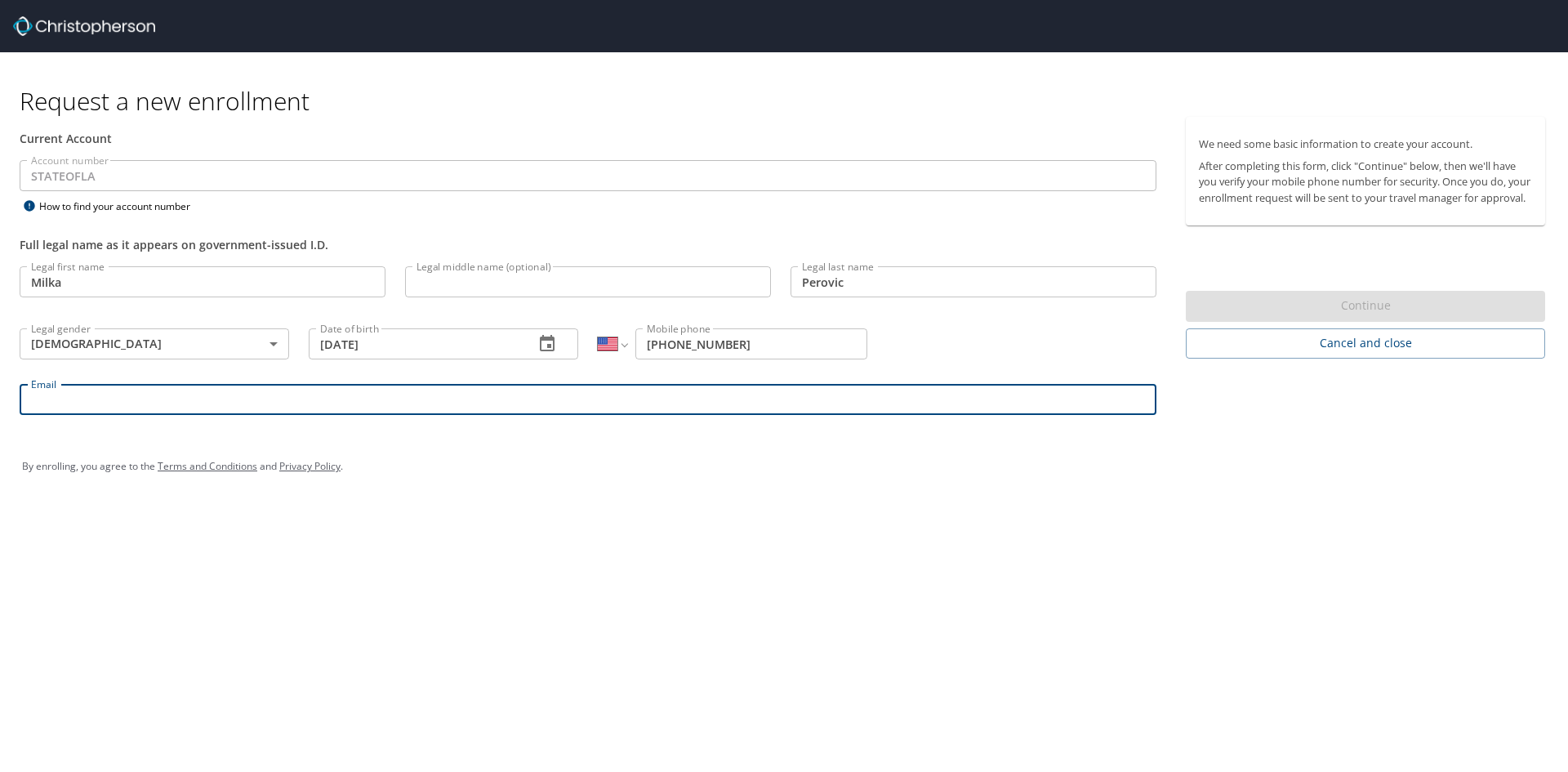
click at [156, 401] on input "Email" at bounding box center [588, 399] width 1137 height 31
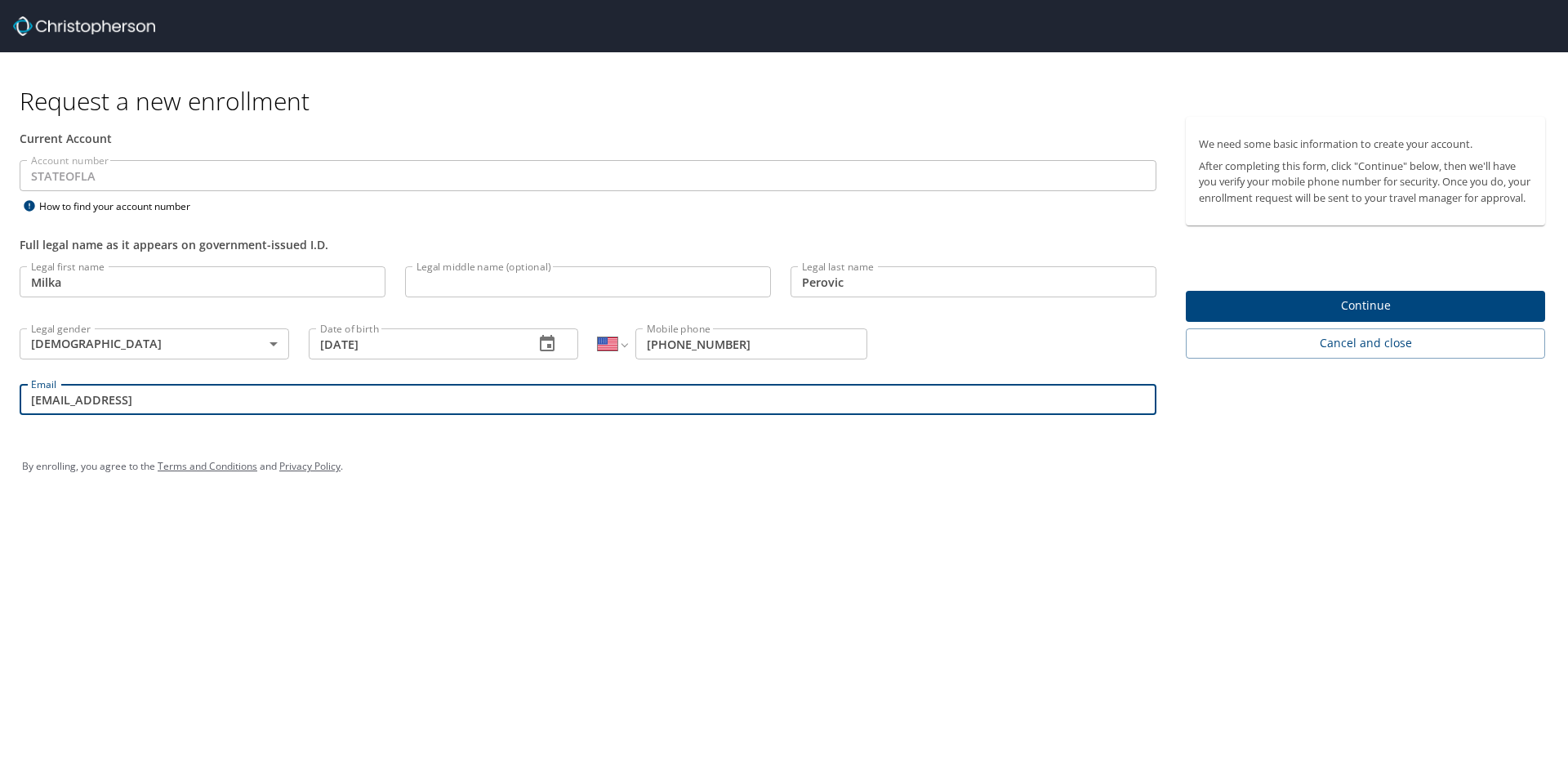
type input "[EMAIL_ADDRESS][DOMAIN_NAME]"
click at [453, 512] on div "Request a new enrollment Current Account Account number STATEOFLA Account numbe…" at bounding box center [784, 386] width 1568 height 772
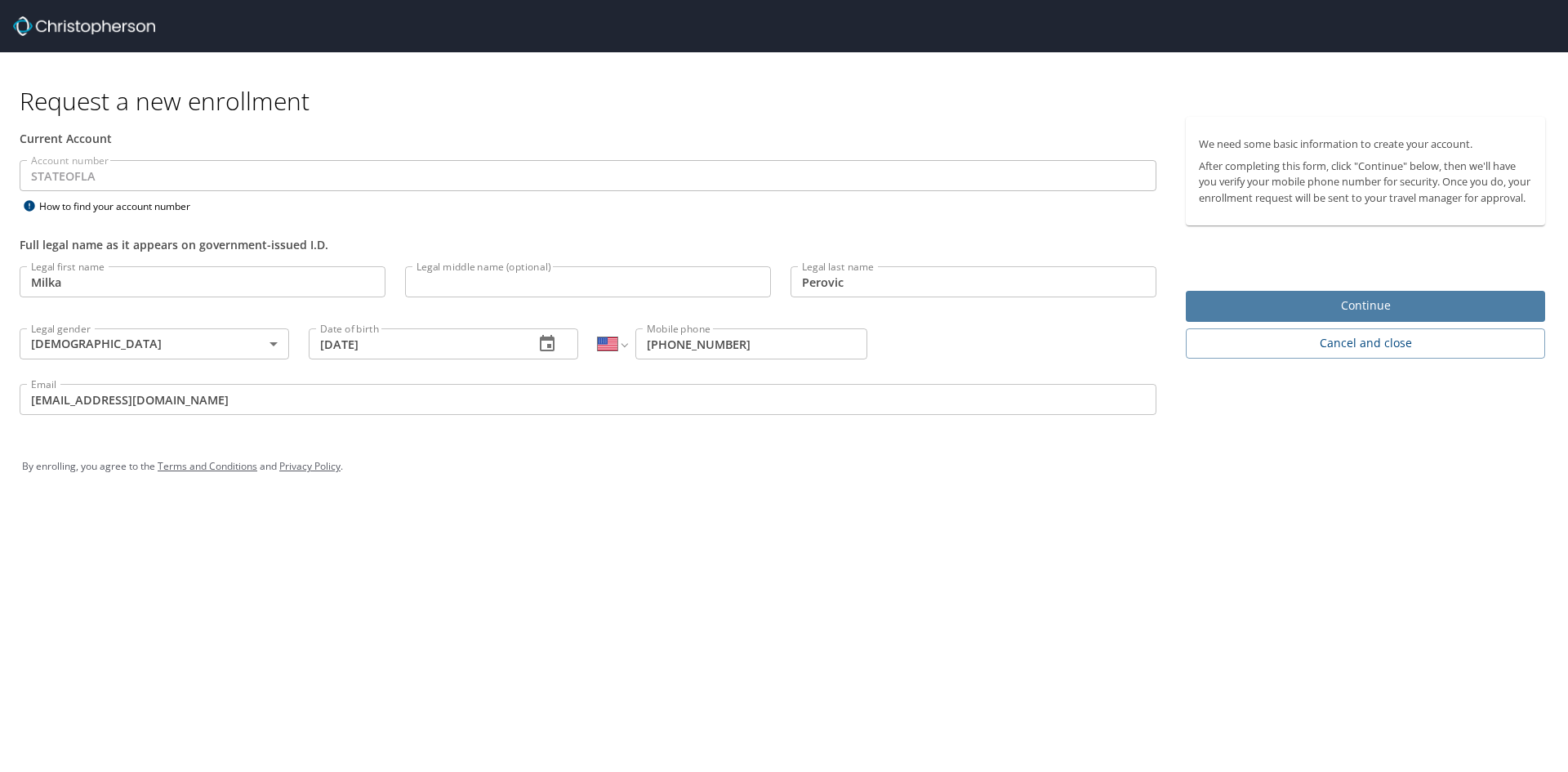
click at [1284, 317] on span "Continue" at bounding box center [1366, 306] width 333 height 20
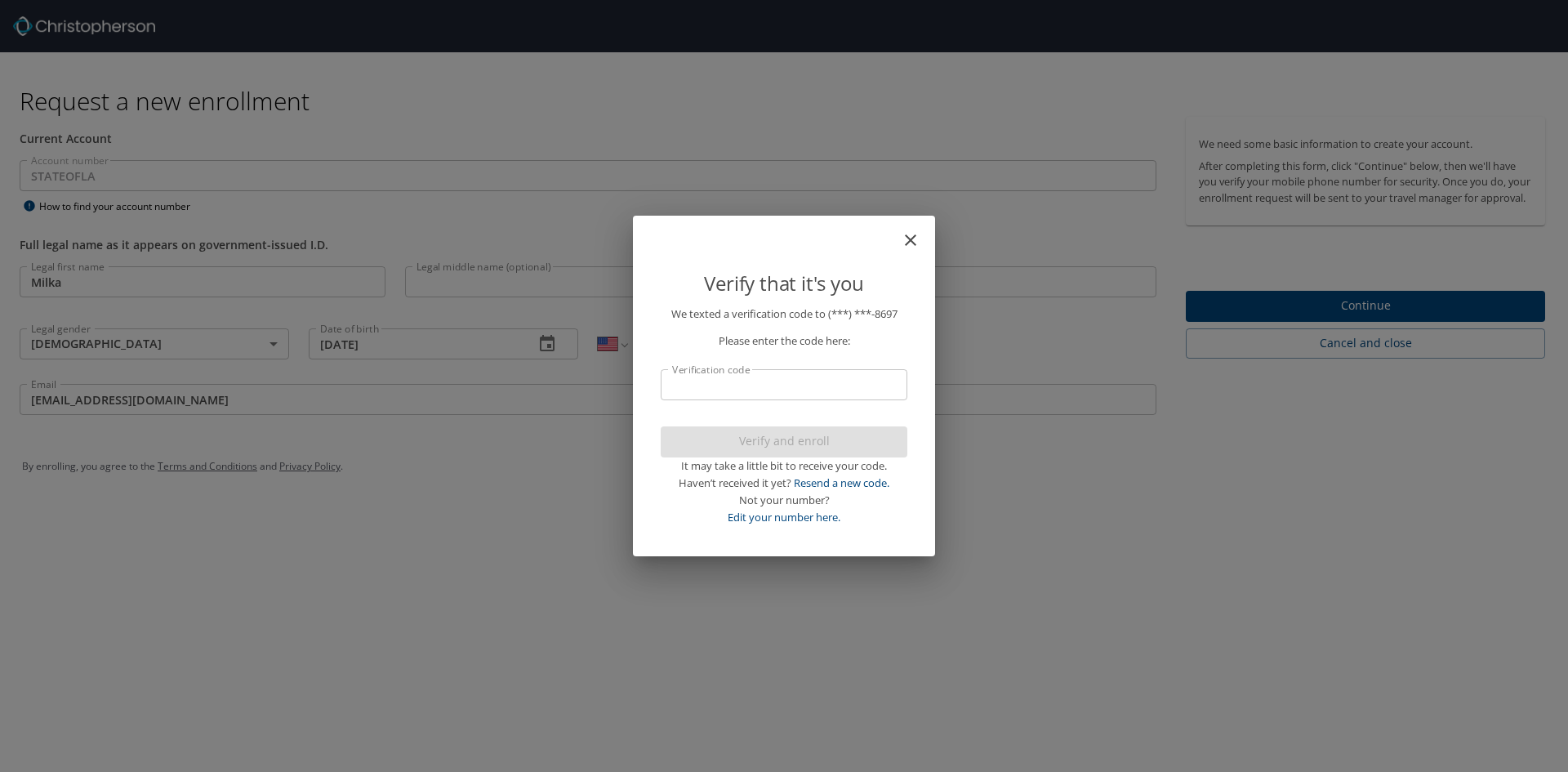
click at [746, 388] on input "Verification code" at bounding box center [784, 385] width 247 height 31
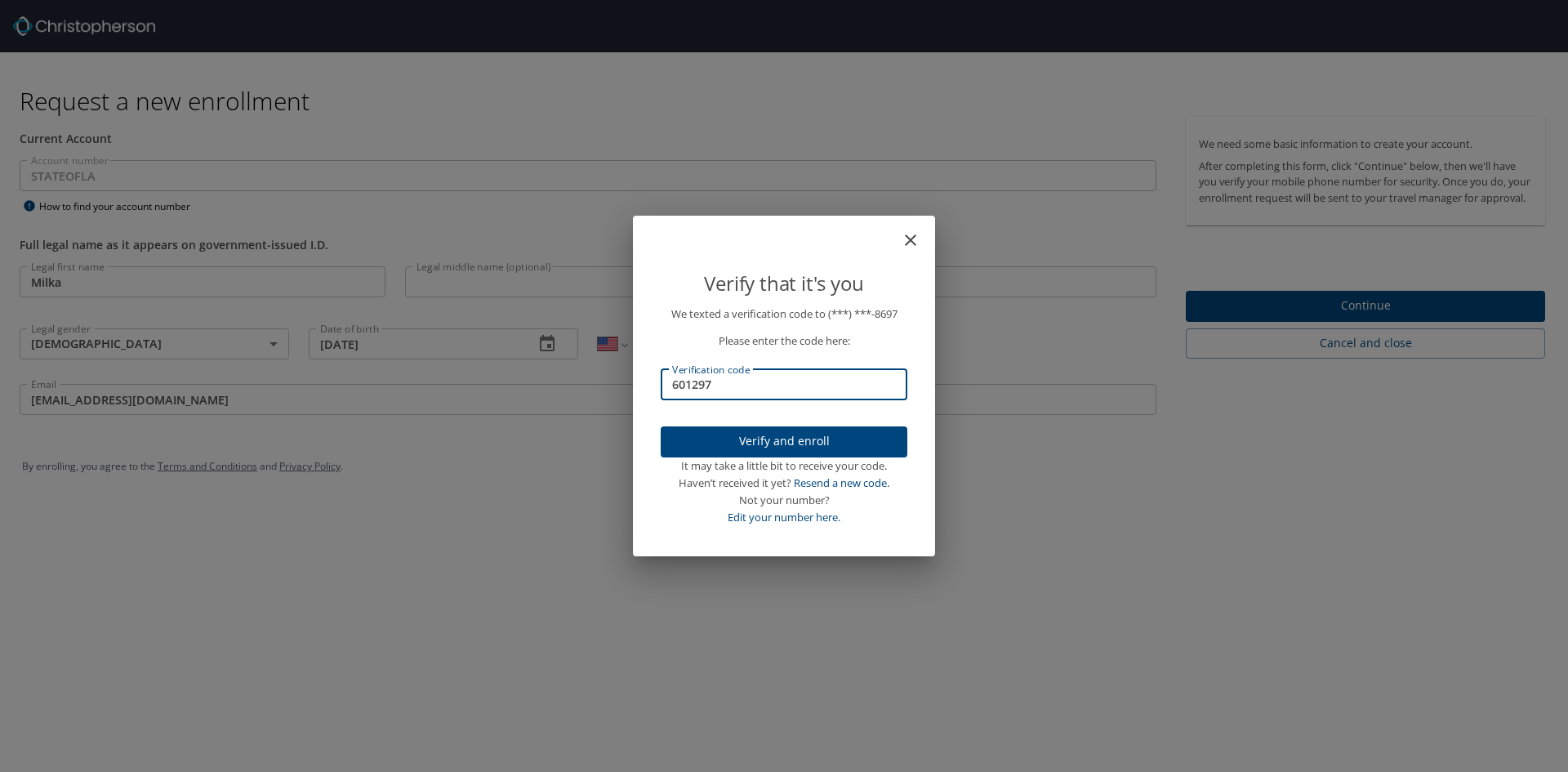
type input "601297"
click at [749, 586] on div "Verify that it's you We texted a verification code to (***) ***- 8697 Please en…" at bounding box center [784, 386] width 1568 height 772
click at [469, 625] on div "Verify that it's you We texted a verification code to (***) ***- 8697 Please en…" at bounding box center [784, 386] width 1568 height 772
click at [751, 345] on p "Please enter the code here:" at bounding box center [784, 341] width 247 height 17
click at [861, 283] on p "Verify that it's you" at bounding box center [784, 283] width 247 height 31
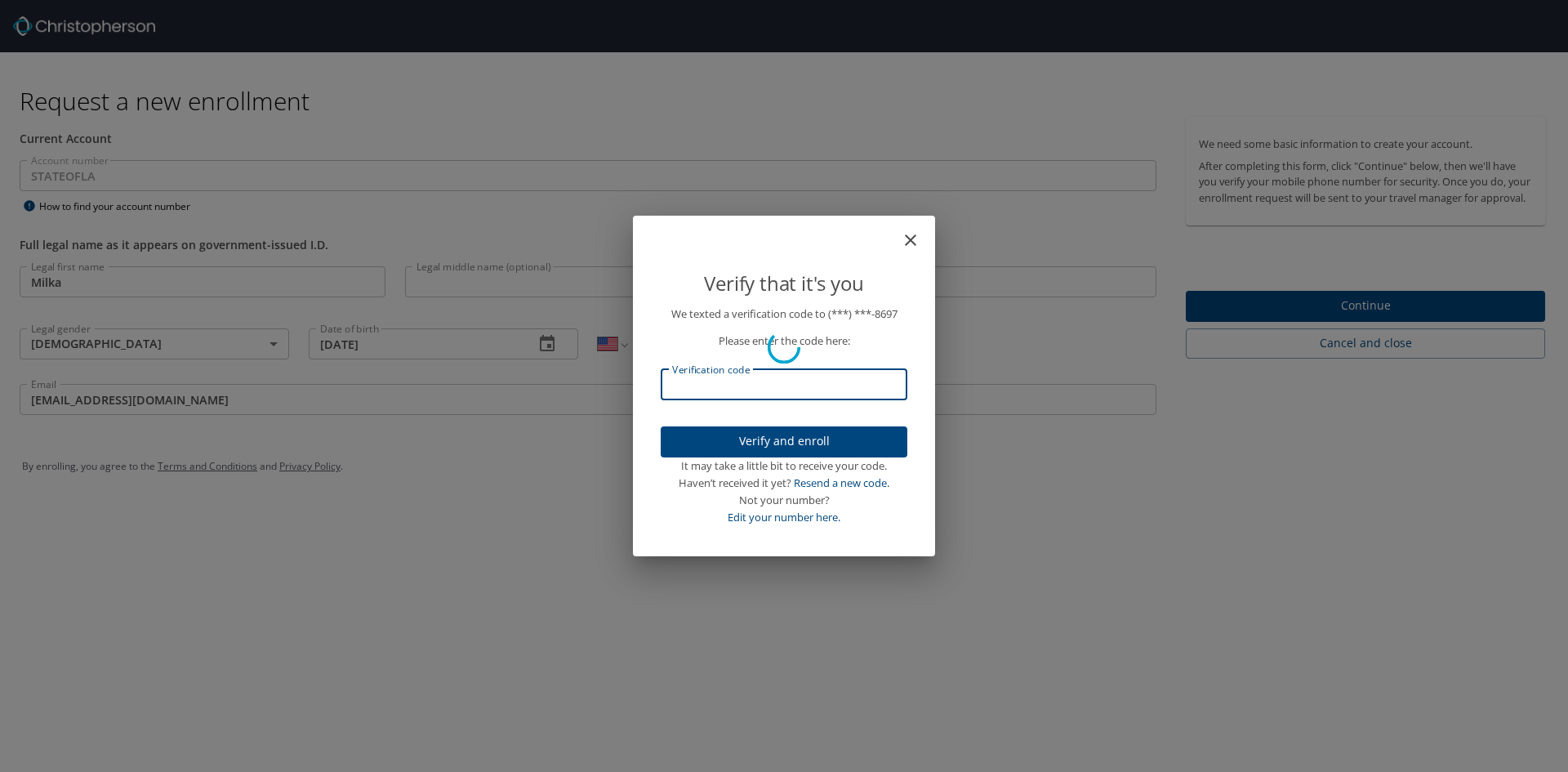
click at [859, 283] on p "Verify that it's you" at bounding box center [784, 283] width 247 height 31
